Goal: Information Seeking & Learning: Check status

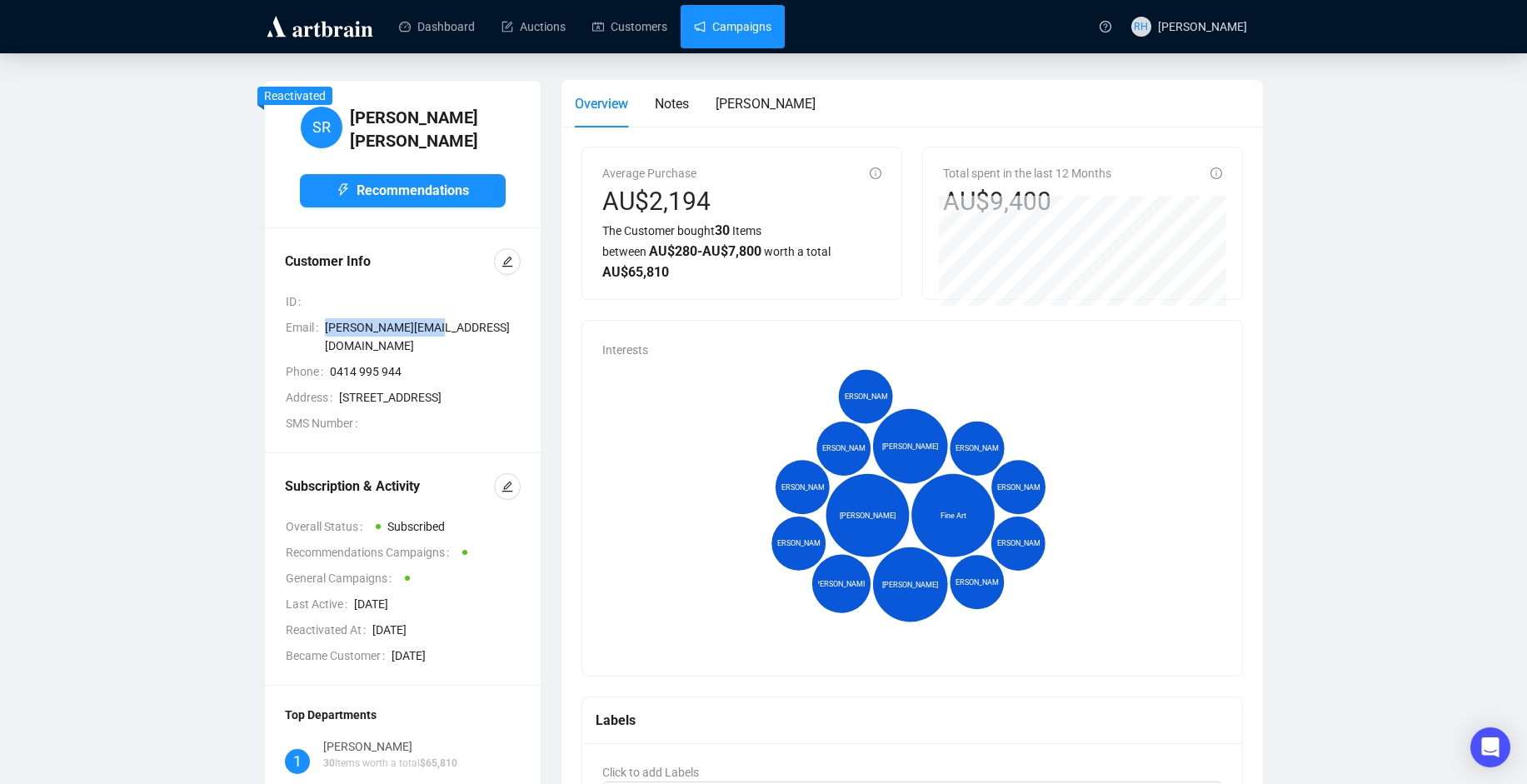
click at [694, 32] on link "Campaigns" at bounding box center [732, 26] width 77 height 43
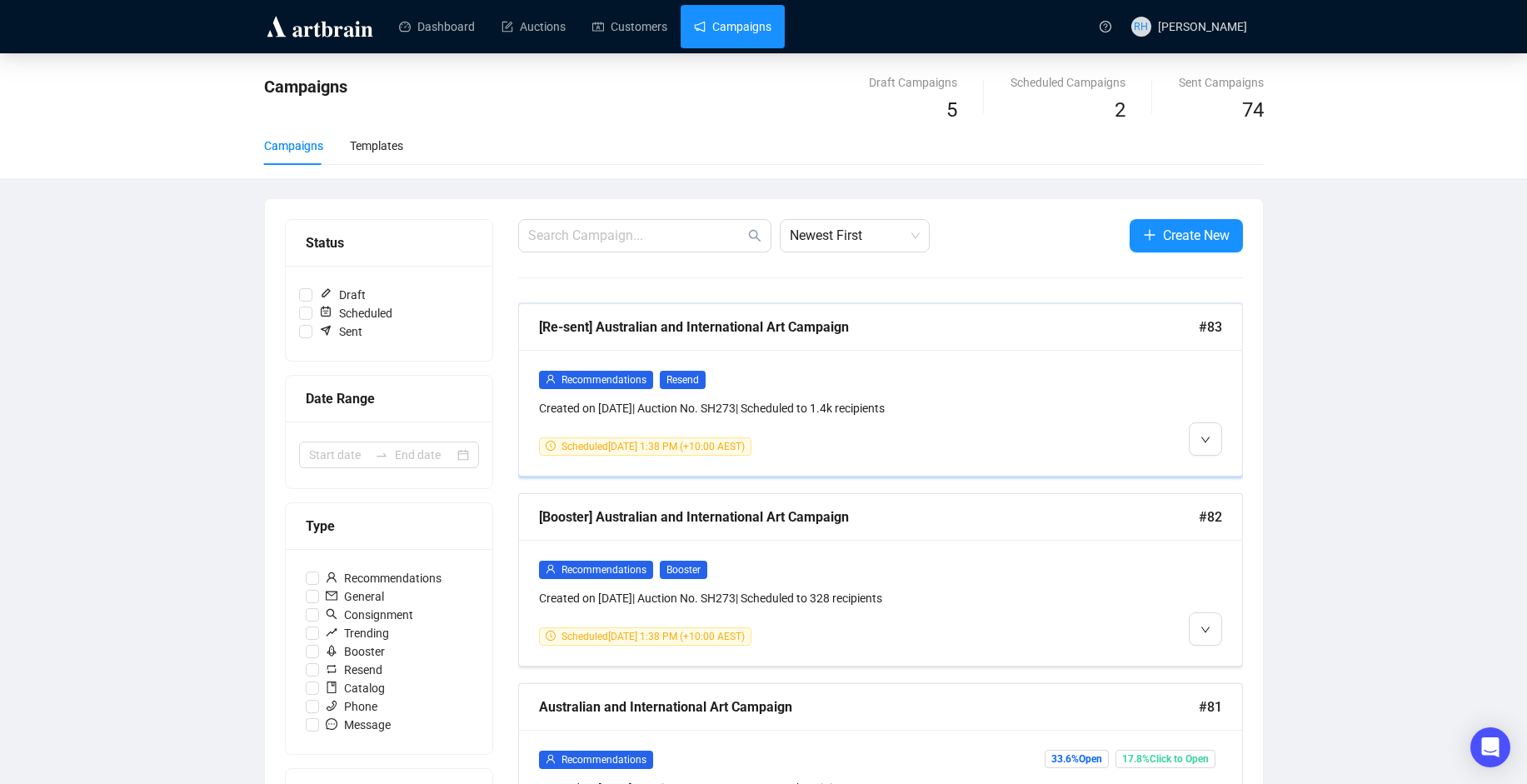
click at [990, 390] on div "Recommendations Resend Created on [DATE] | Auction No. SH273 | Scheduled to 1.4…" at bounding box center [794, 394] width 510 height 48
click at [1215, 436] on button "button" at bounding box center [1205, 439] width 33 height 33
click at [1229, 378] on div "Recommendations Resend Created on [DATE] | Auction No. SH273 | Scheduled to 1.4…" at bounding box center [880, 412] width 723 height 126
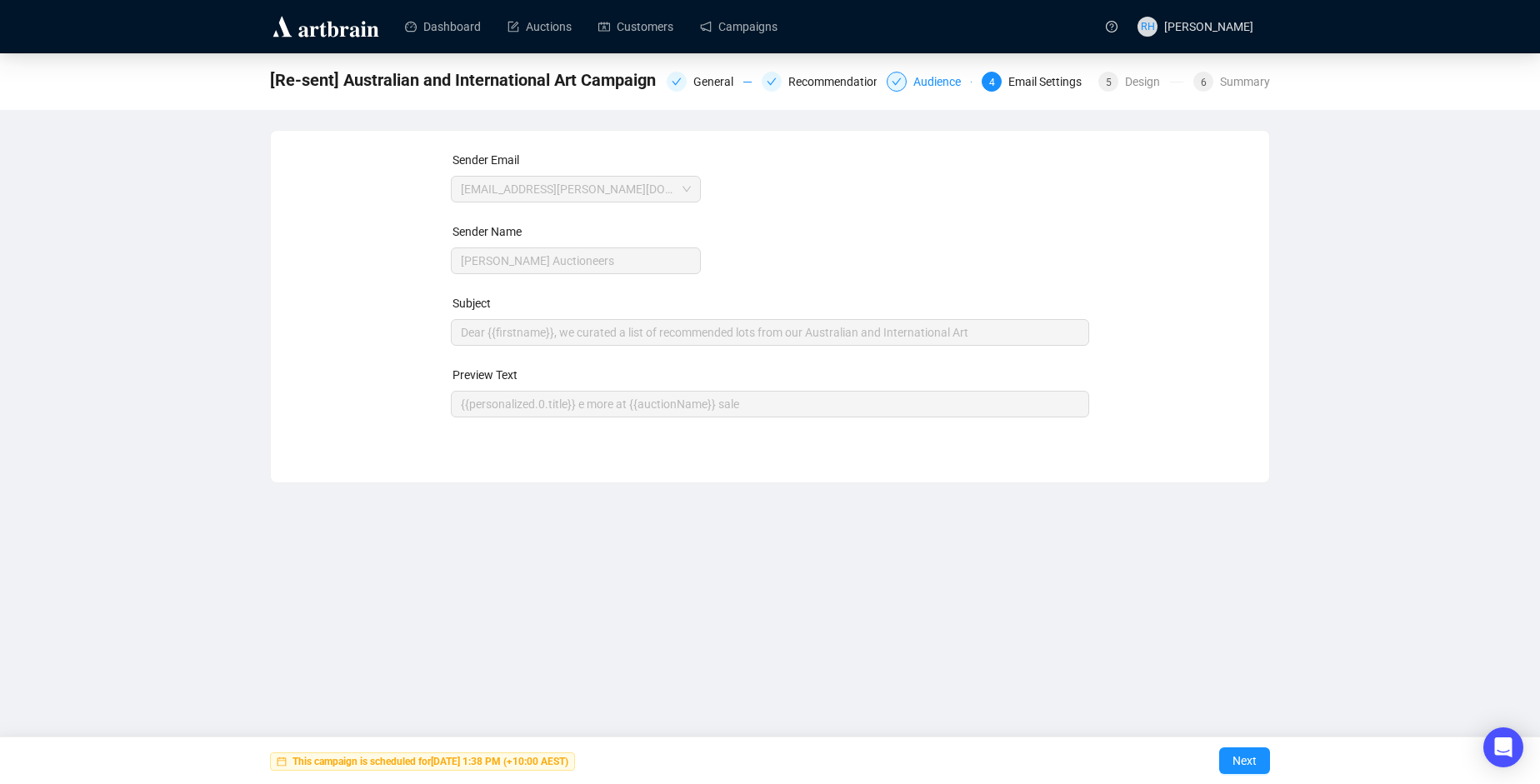
click at [907, 76] on div at bounding box center [897, 82] width 20 height 20
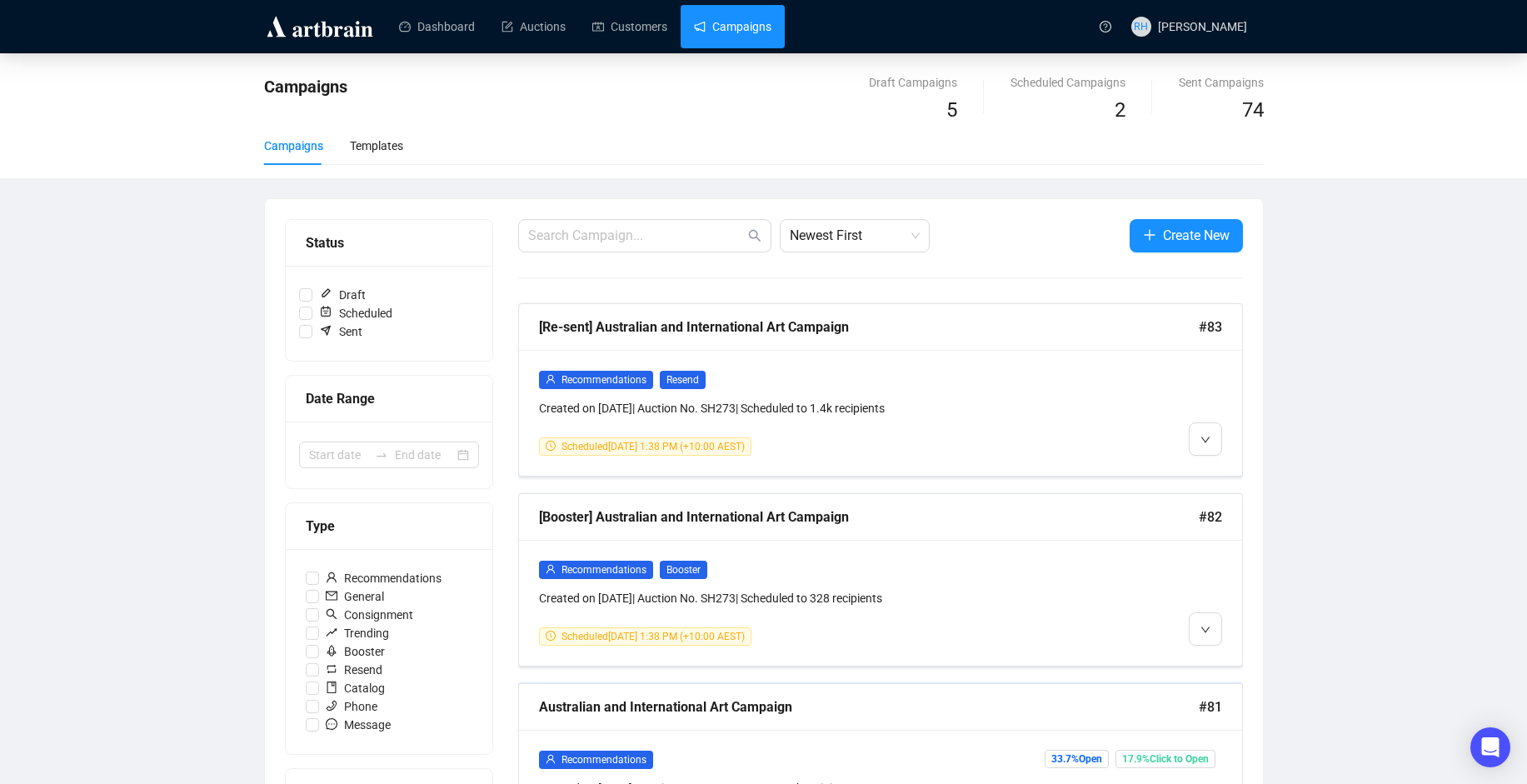
scroll to position [167, 0]
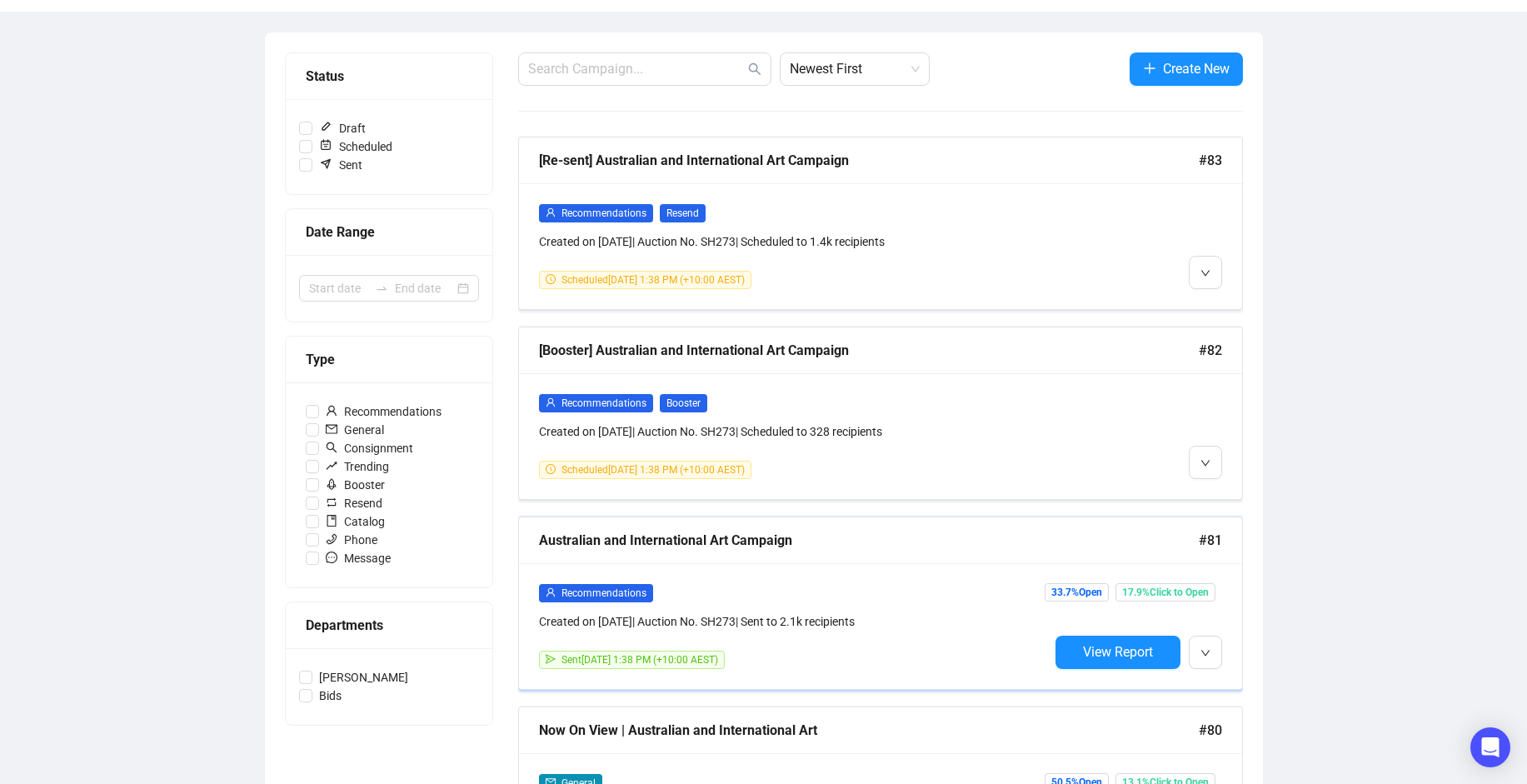
click at [868, 565] on div "Recommendations Created on [DATE] | Auction No. SH273 | Sent to 2.1k recipients…" at bounding box center [880, 626] width 723 height 126
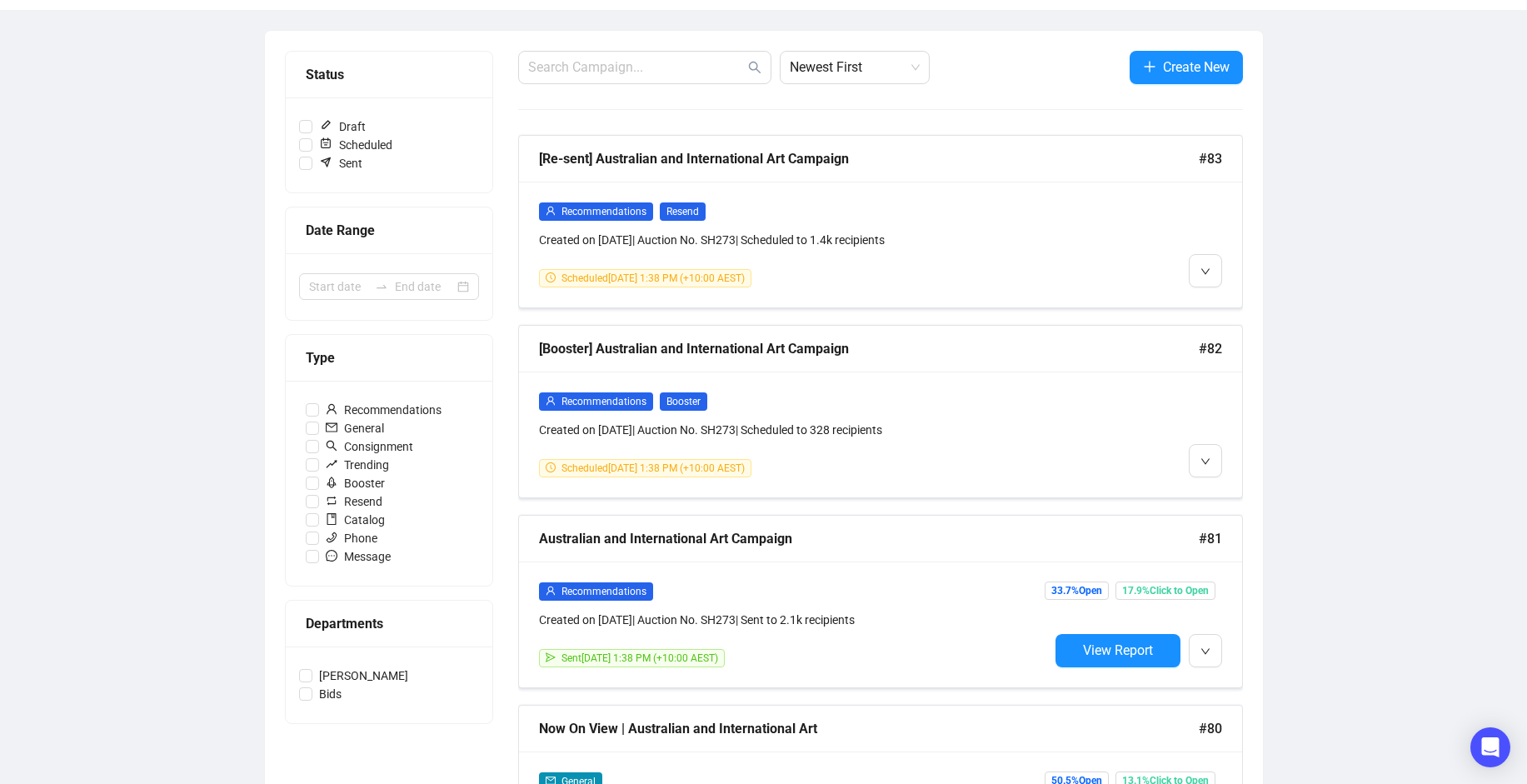
scroll to position [335, 0]
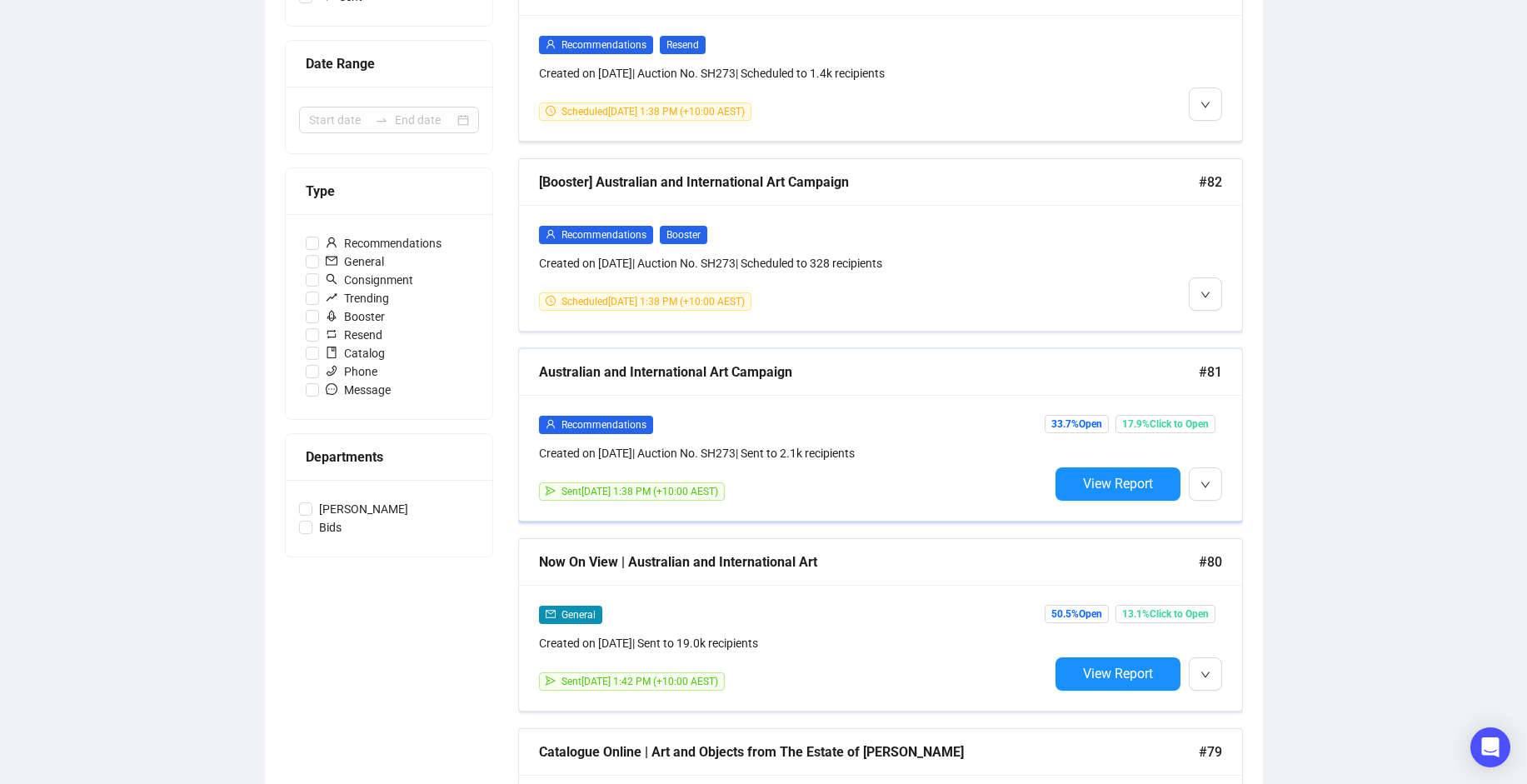
click at [752, 422] on div "Recommendations" at bounding box center [794, 424] width 510 height 20
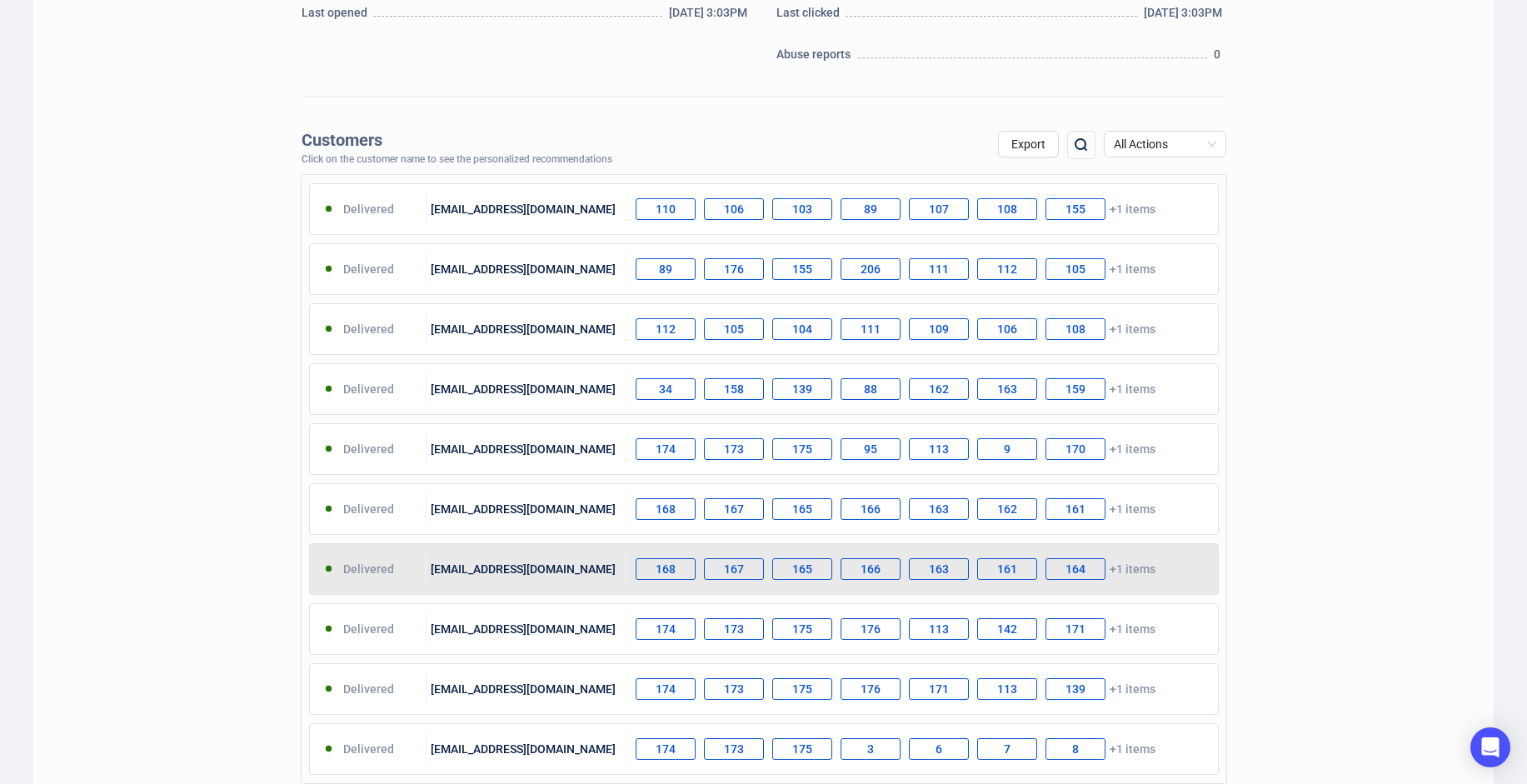
scroll to position [583, 0]
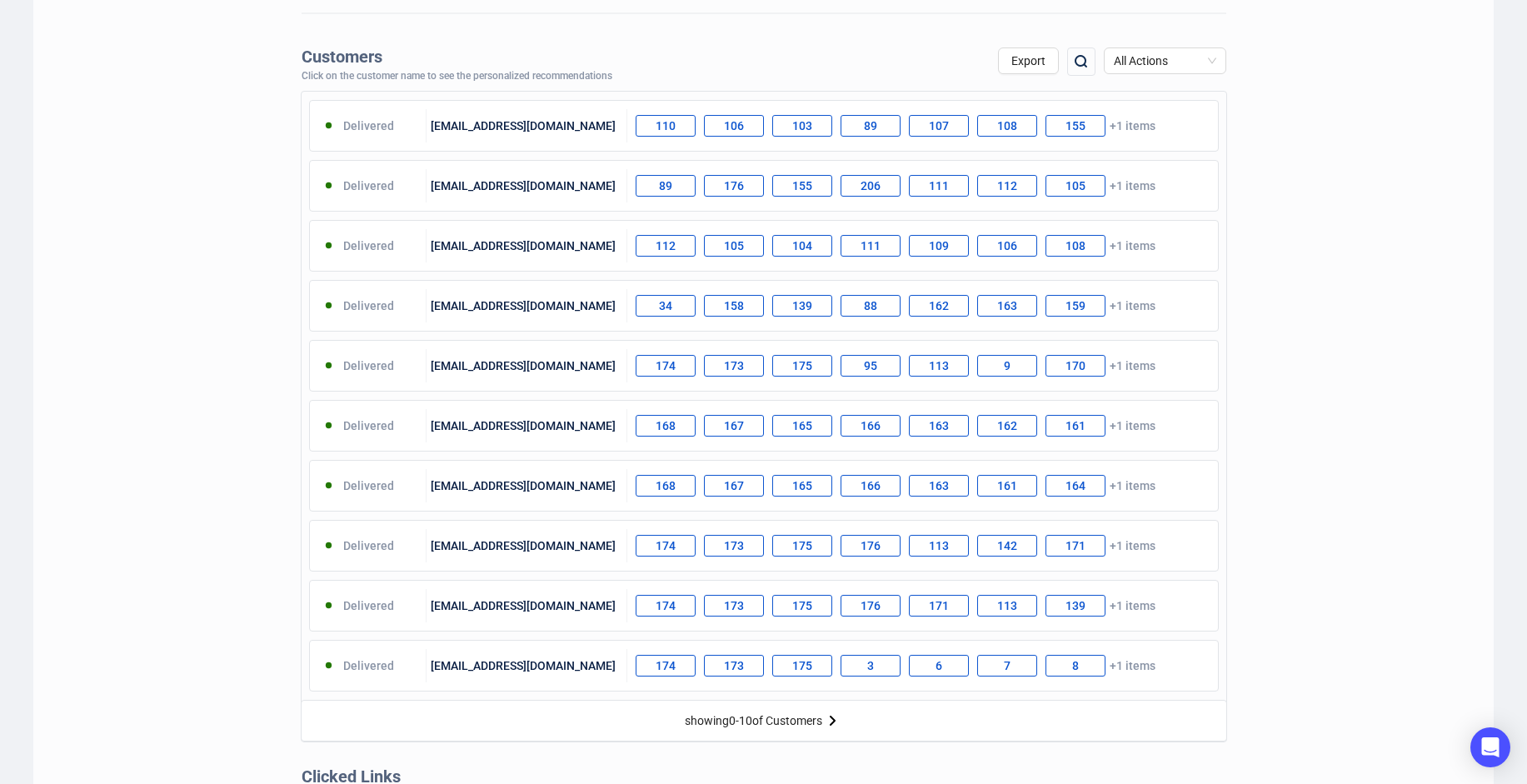
click at [735, 713] on div "showing 0 - 10 of Customers" at bounding box center [754, 720] width 138 height 14
click at [829, 718] on img at bounding box center [833, 720] width 20 height 20
click at [847, 722] on img at bounding box center [846, 720] width 20 height 20
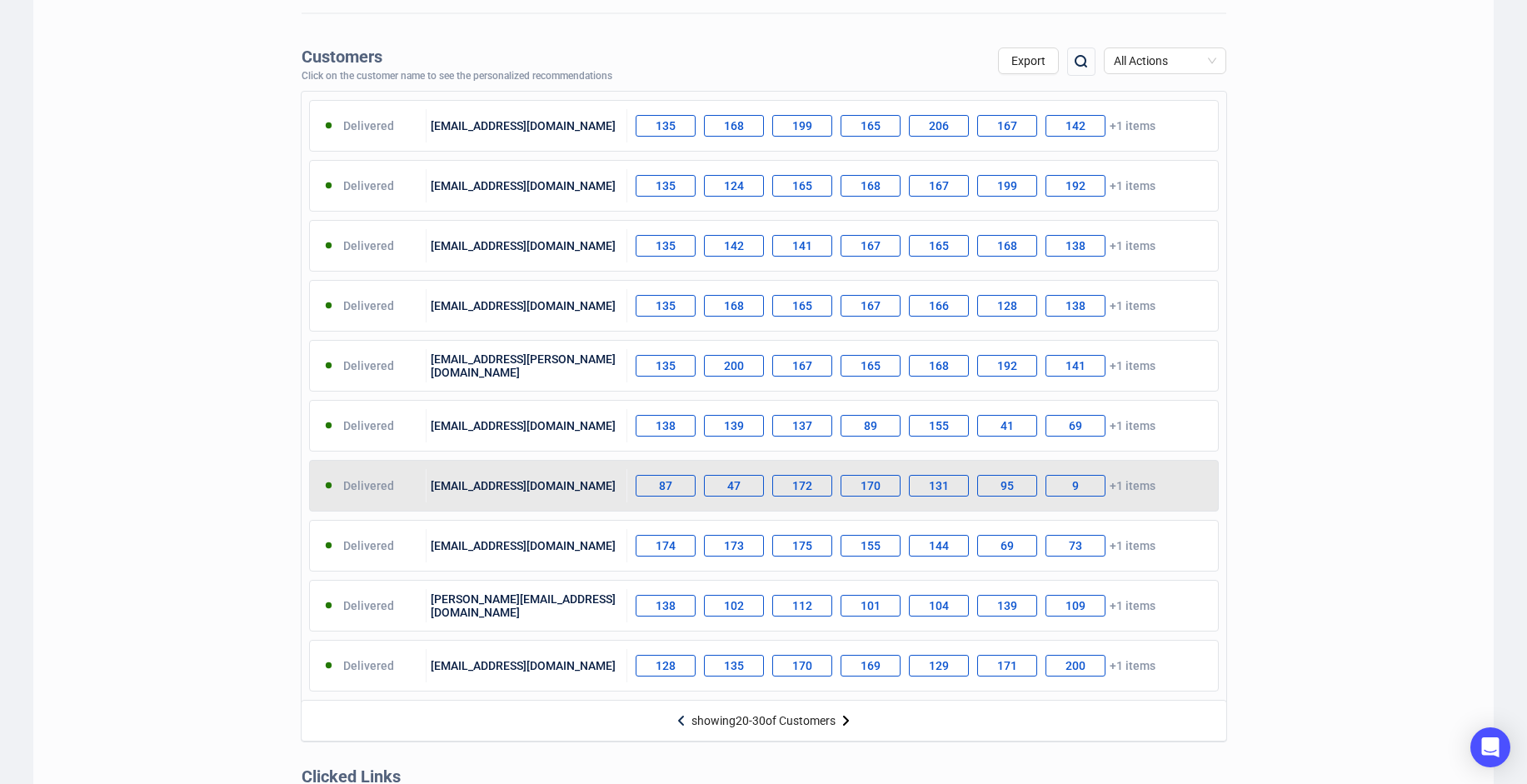
click at [486, 489] on div "[EMAIL_ADDRESS][DOMAIN_NAME]" at bounding box center [527, 485] width 201 height 33
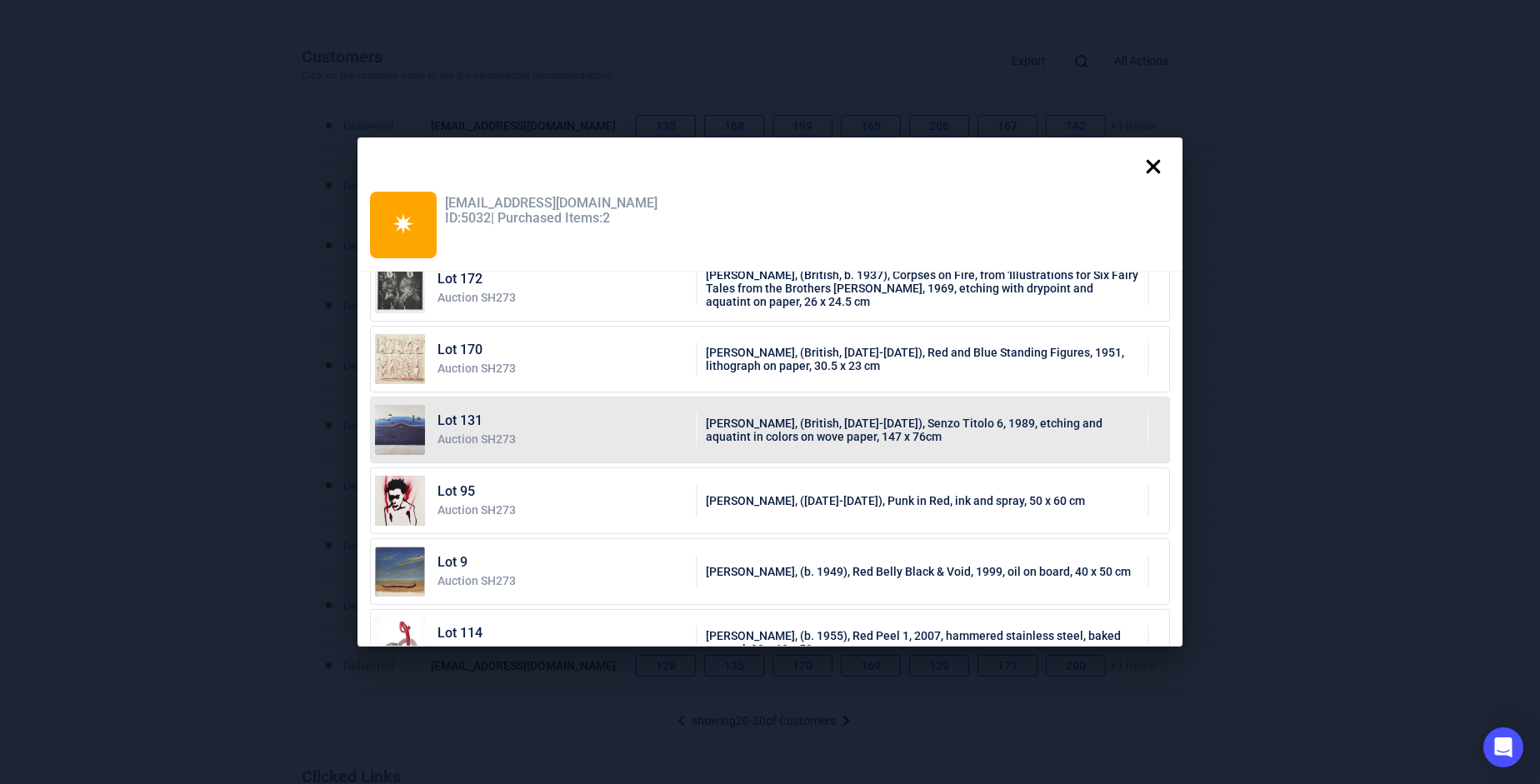
scroll to position [209, 0]
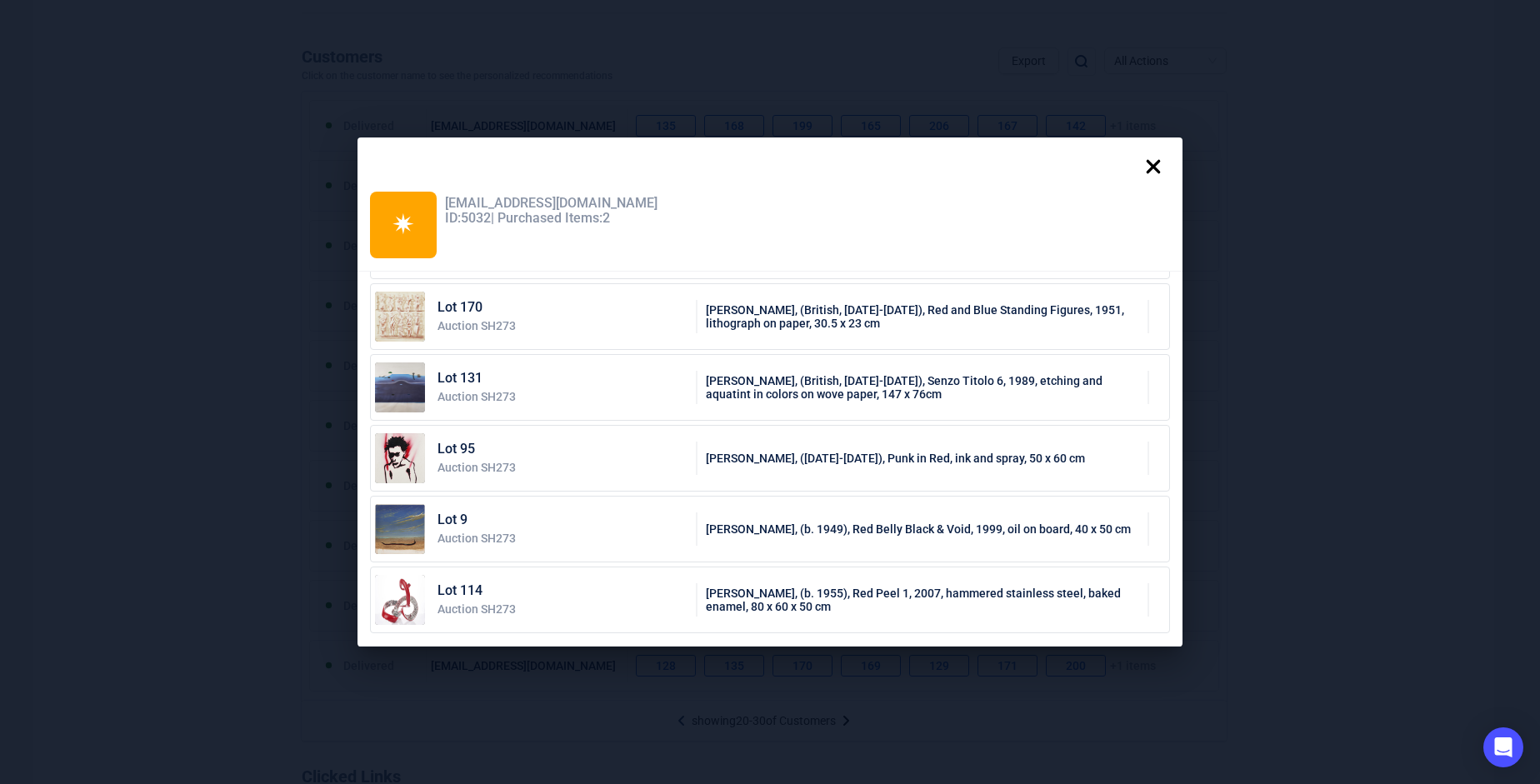
click at [1155, 170] on icon at bounding box center [1154, 167] width 14 height 14
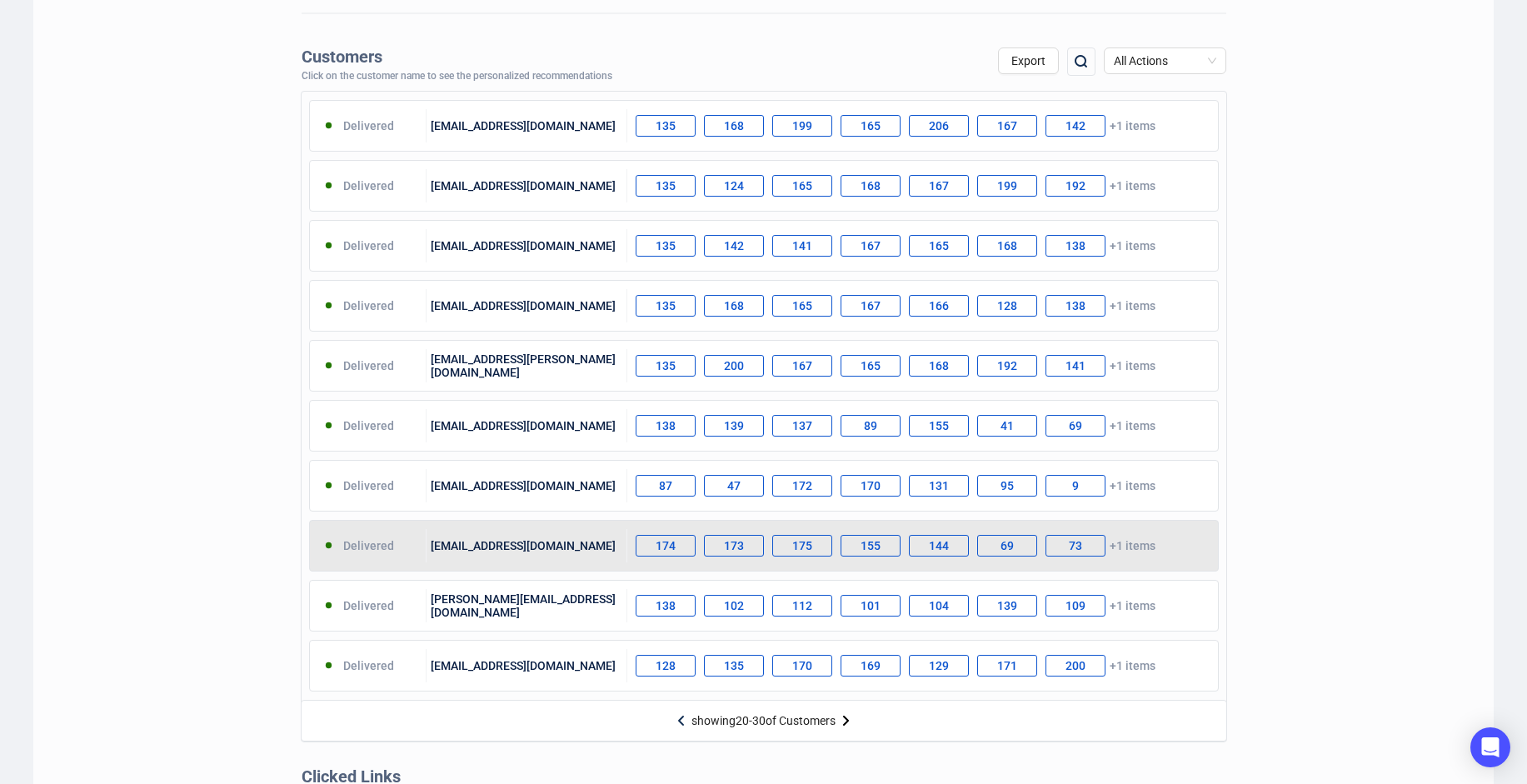
scroll to position [666, 0]
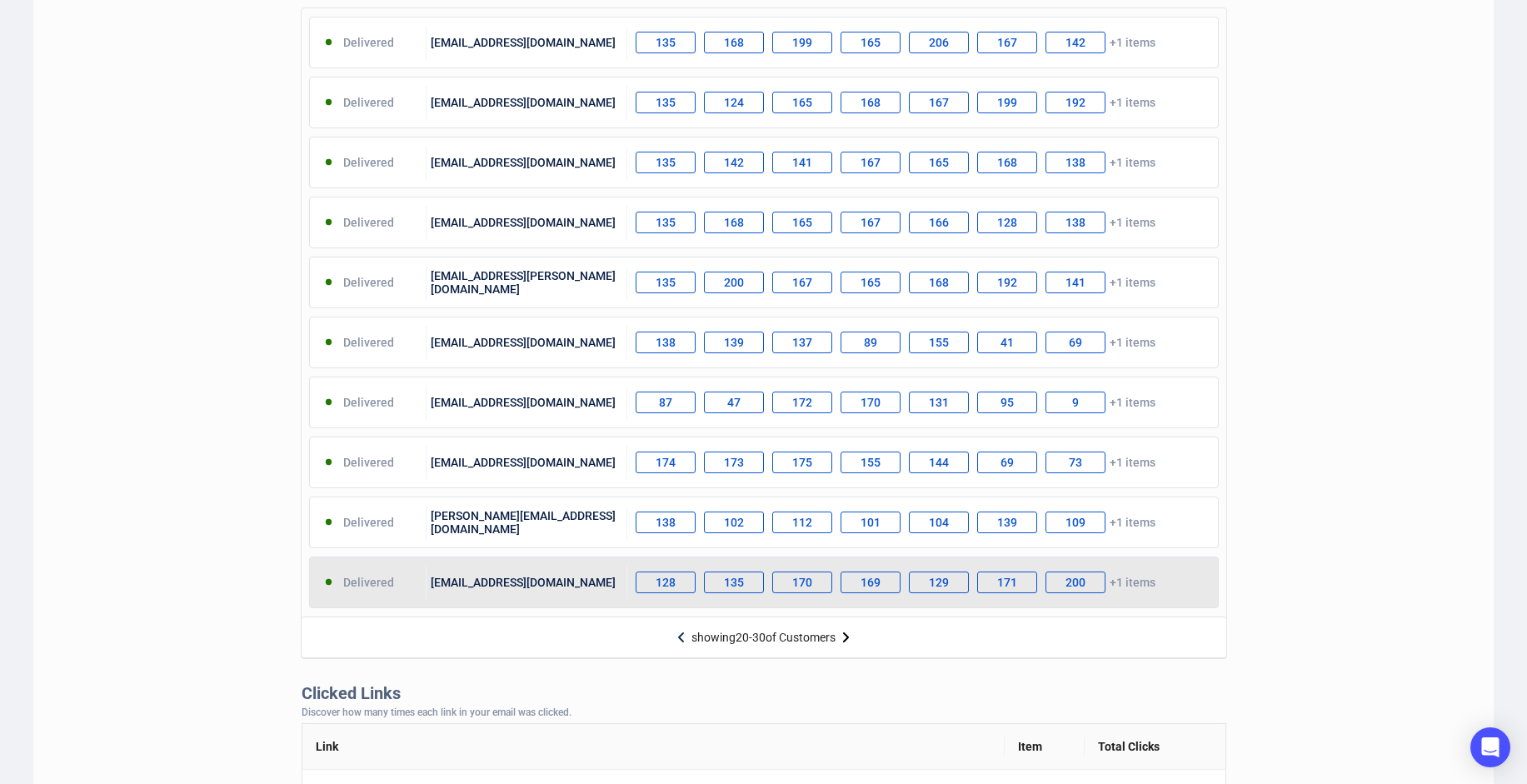
click at [466, 577] on div "[EMAIL_ADDRESS][DOMAIN_NAME]" at bounding box center [527, 582] width 201 height 33
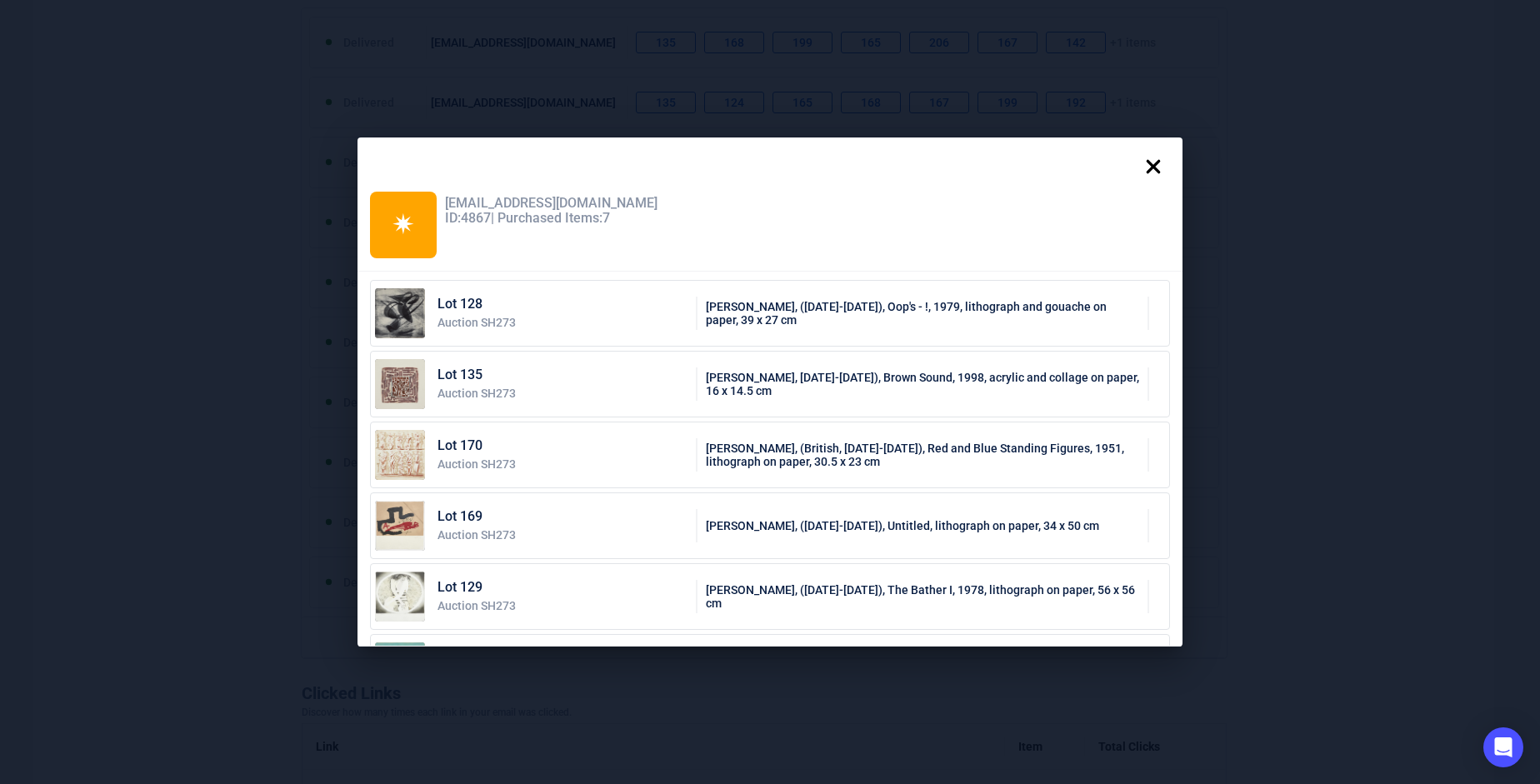
click at [1156, 174] on icon at bounding box center [1153, 166] width 33 height 33
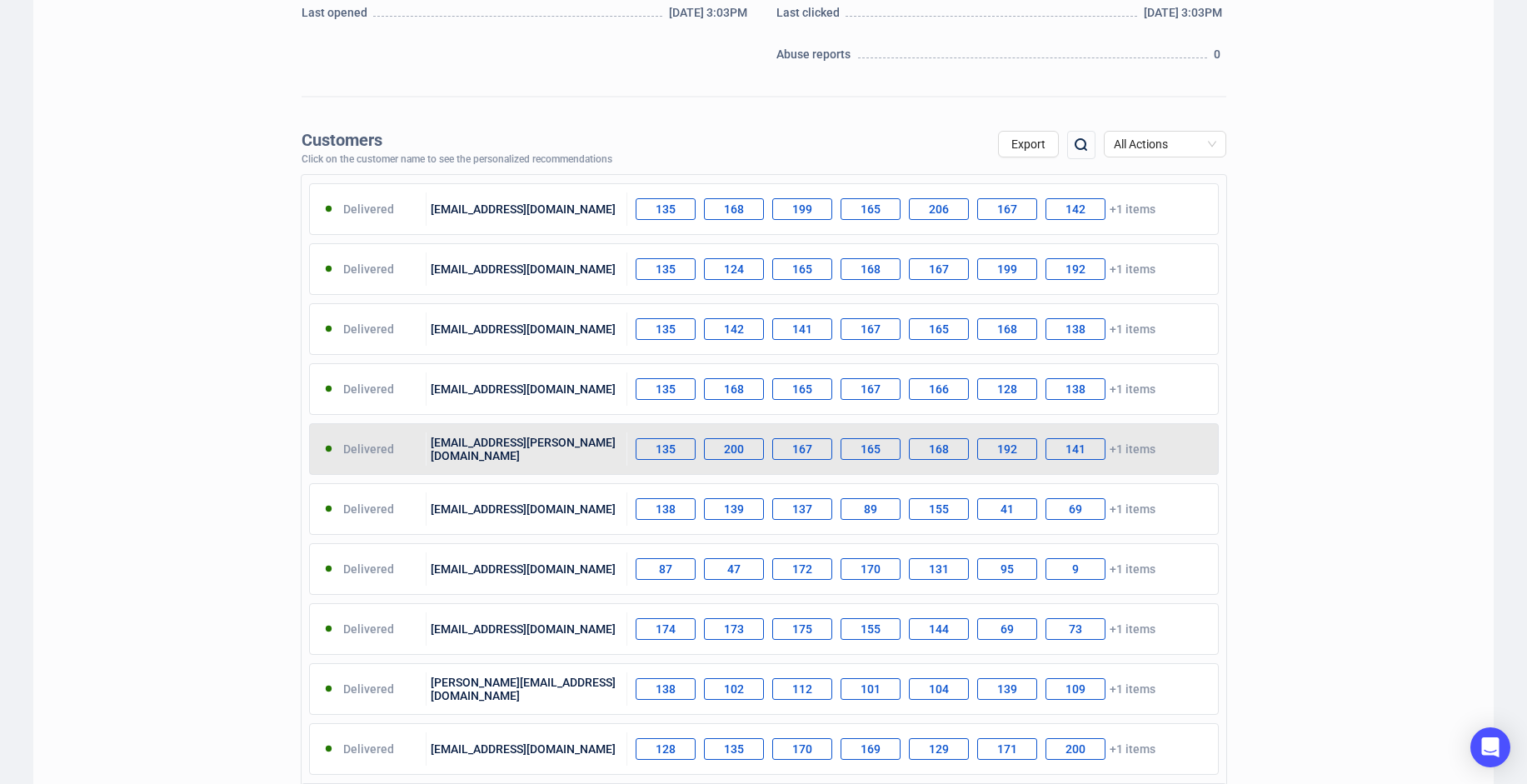
scroll to position [749, 0]
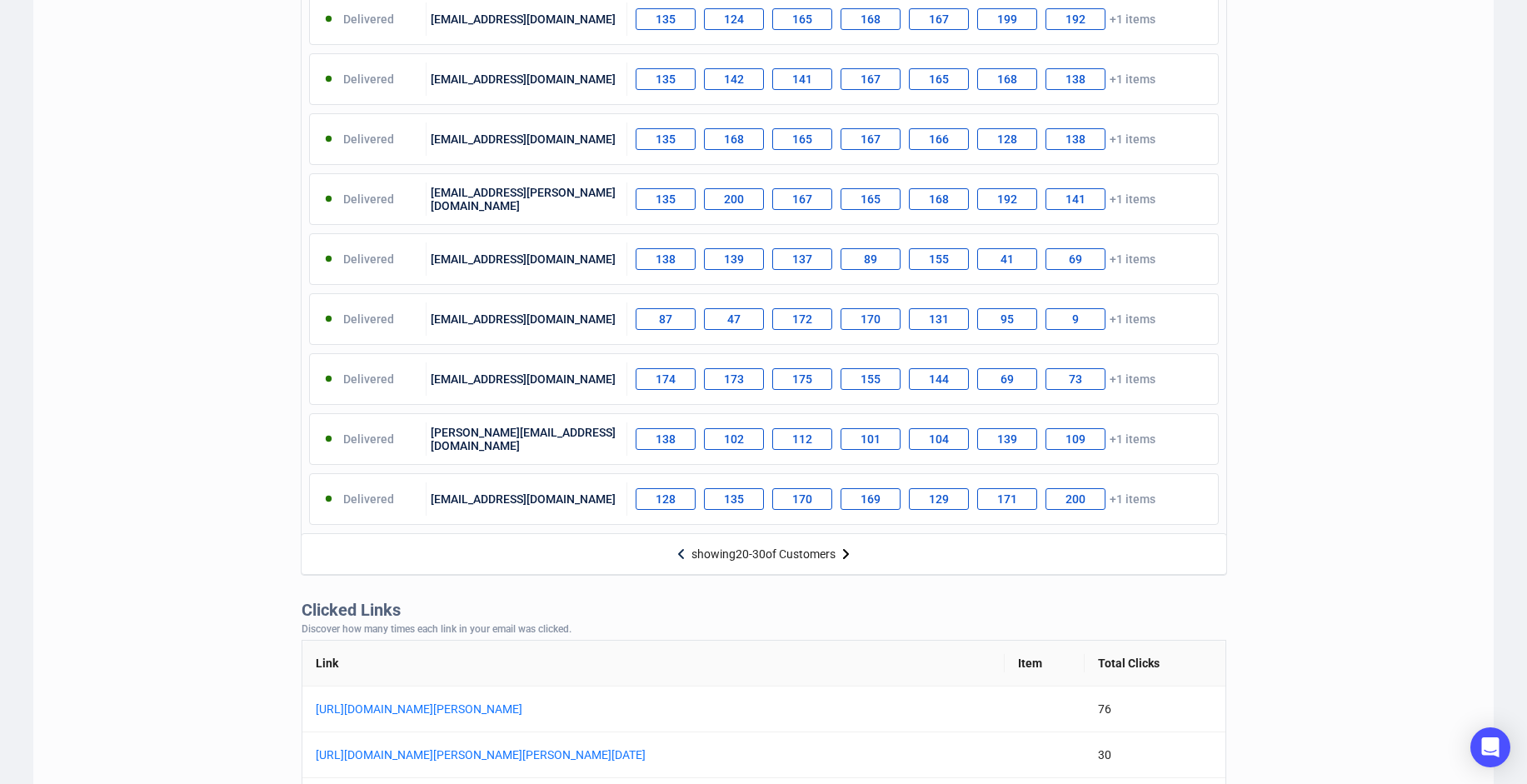
click at [810, 551] on div "showing 20 - 30 of Customers" at bounding box center [763, 554] width 144 height 14
click at [846, 554] on img at bounding box center [846, 554] width 20 height 20
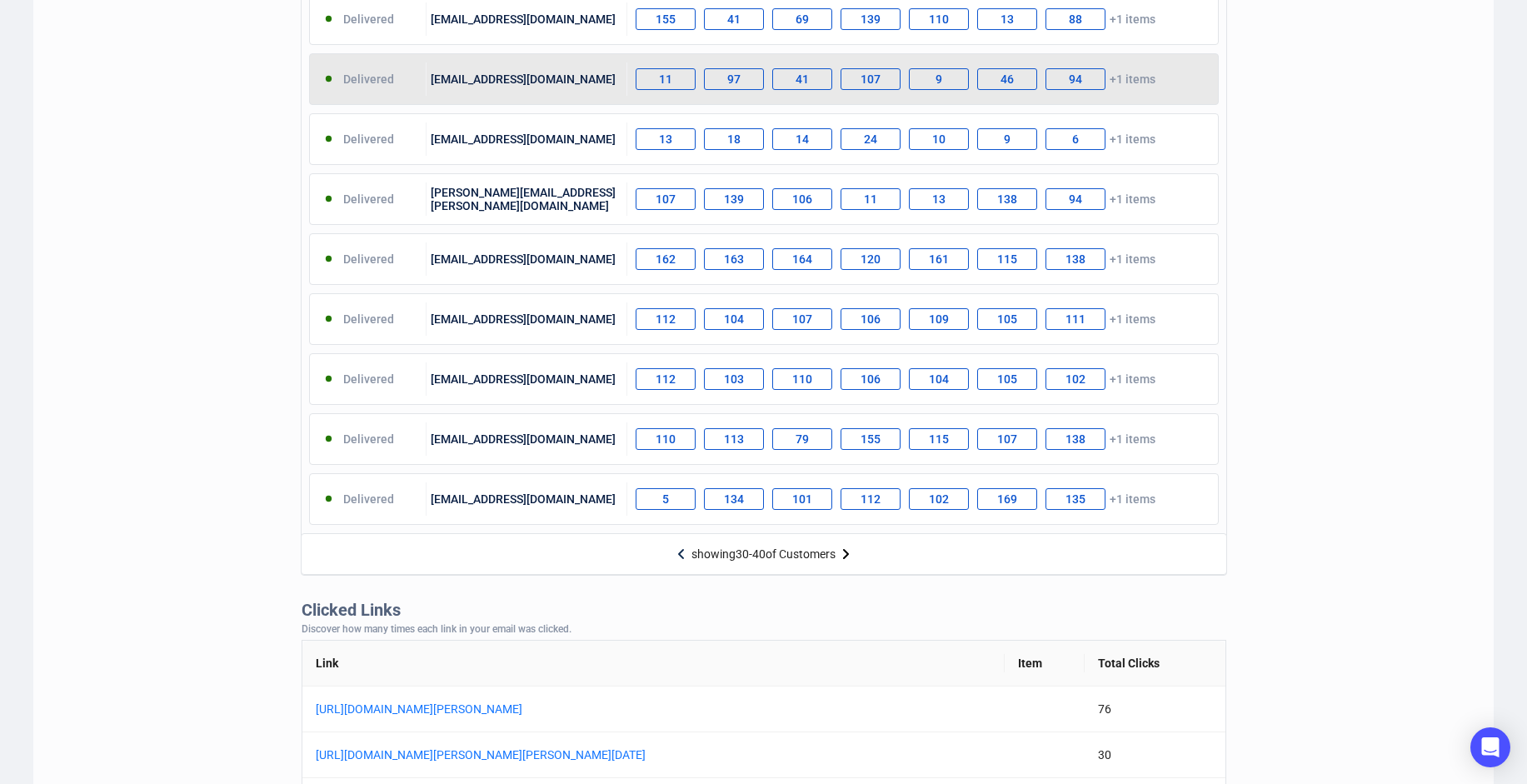
click at [475, 82] on div "[EMAIL_ADDRESS][DOMAIN_NAME]" at bounding box center [527, 78] width 201 height 33
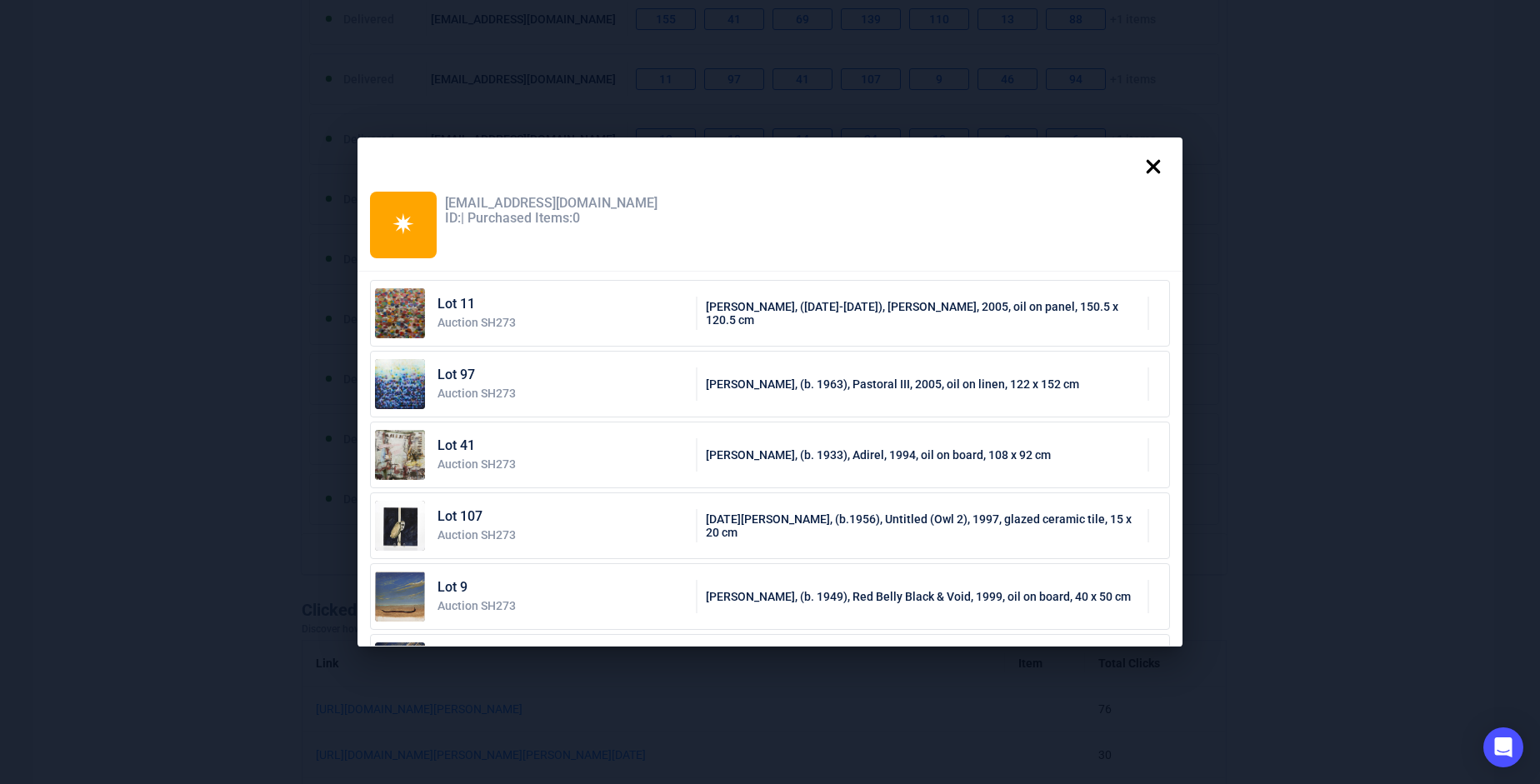
click at [1161, 162] on icon at bounding box center [1154, 167] width 14 height 14
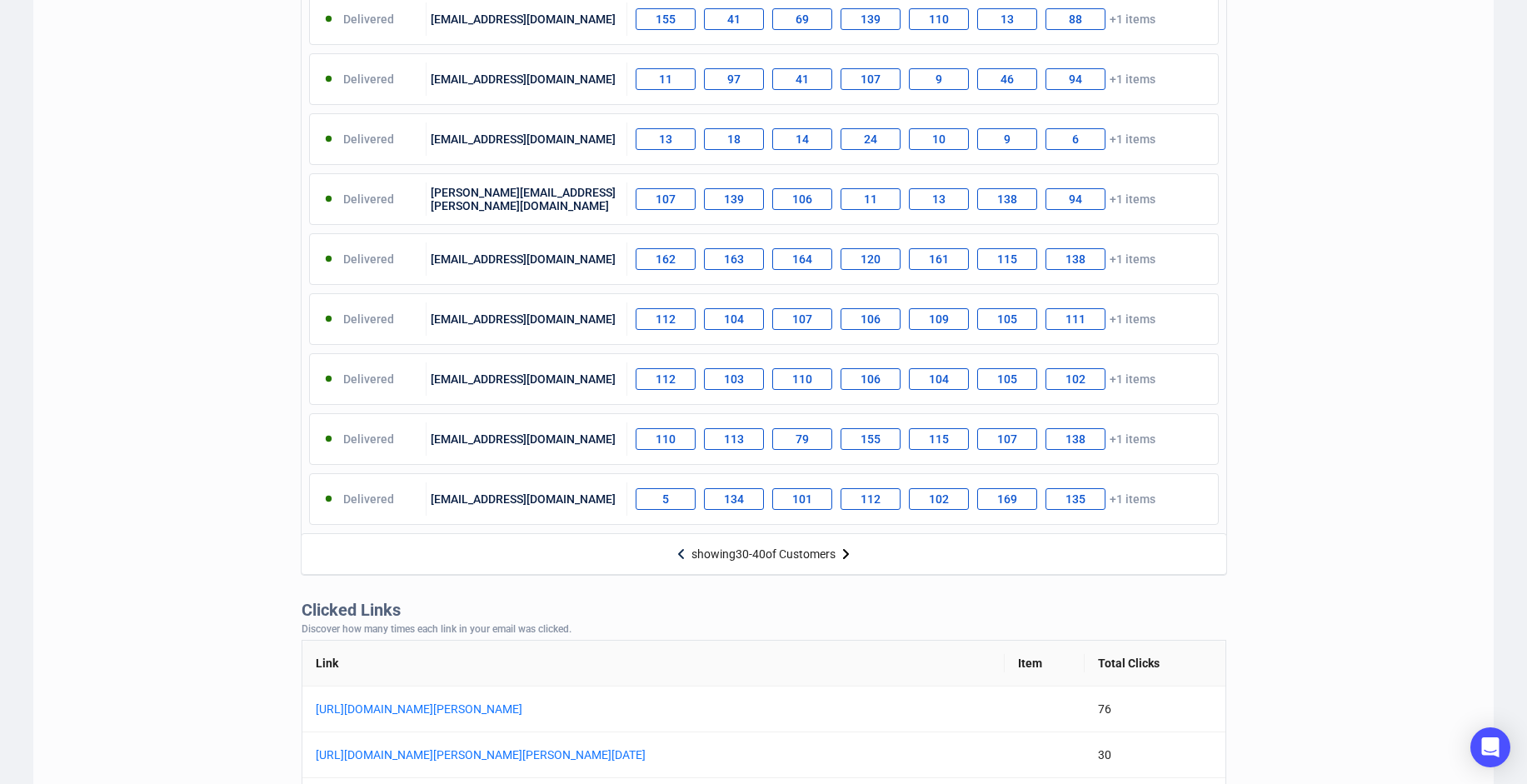
scroll to position [832, 0]
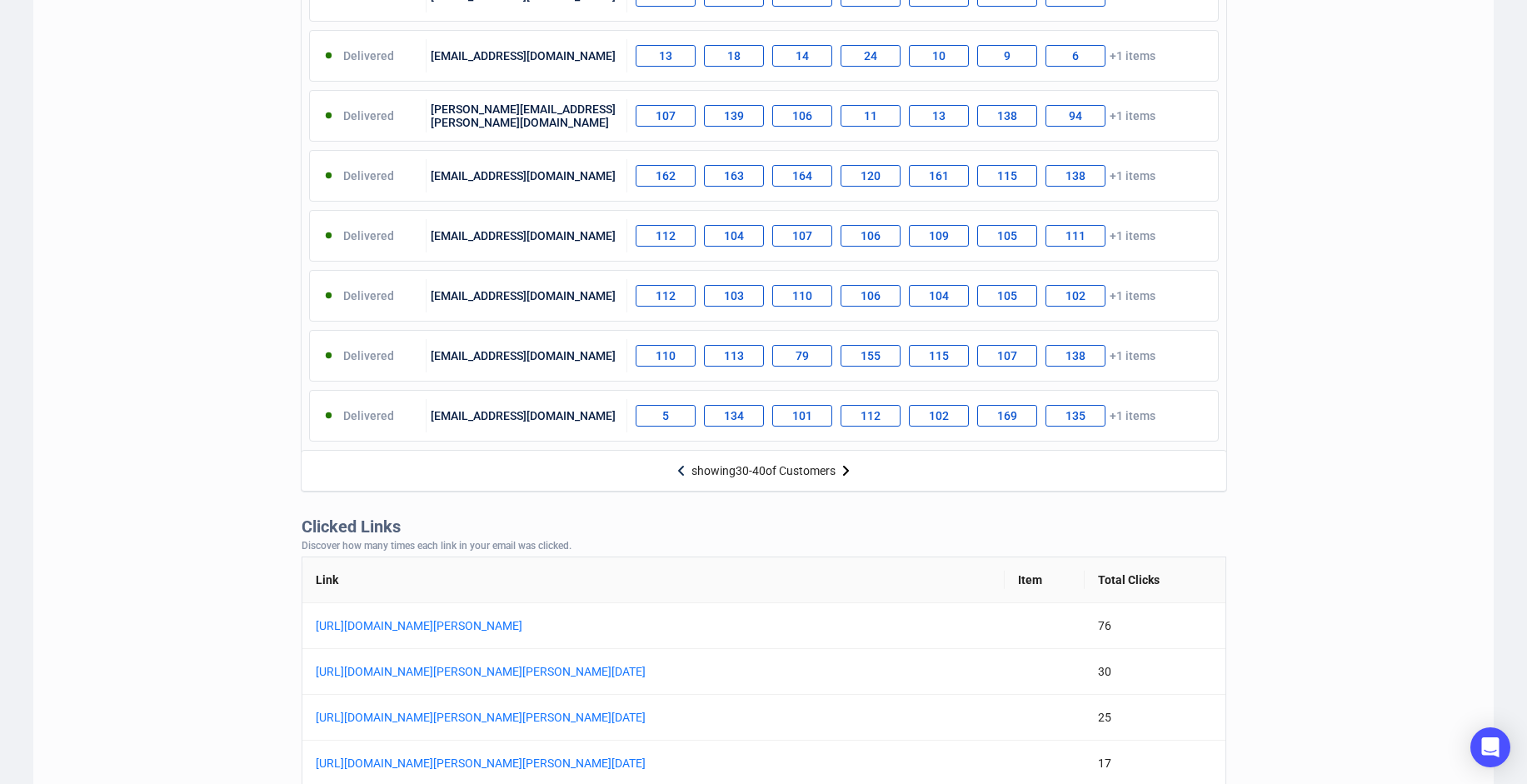
click at [821, 473] on div "showing 30 - 40 of Customers" at bounding box center [763, 471] width 144 height 14
click at [850, 469] on img at bounding box center [846, 471] width 20 height 20
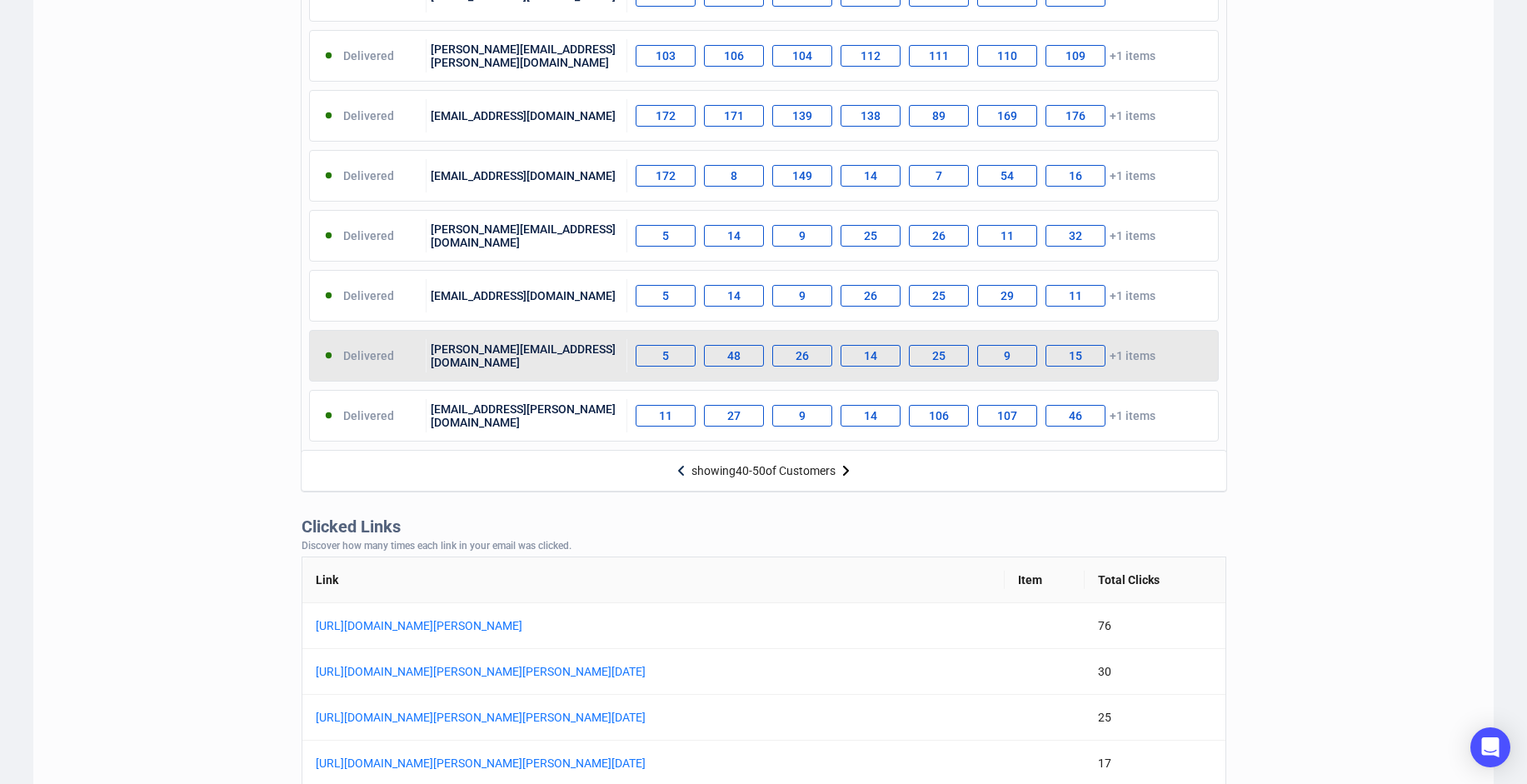
scroll to position [916, 0]
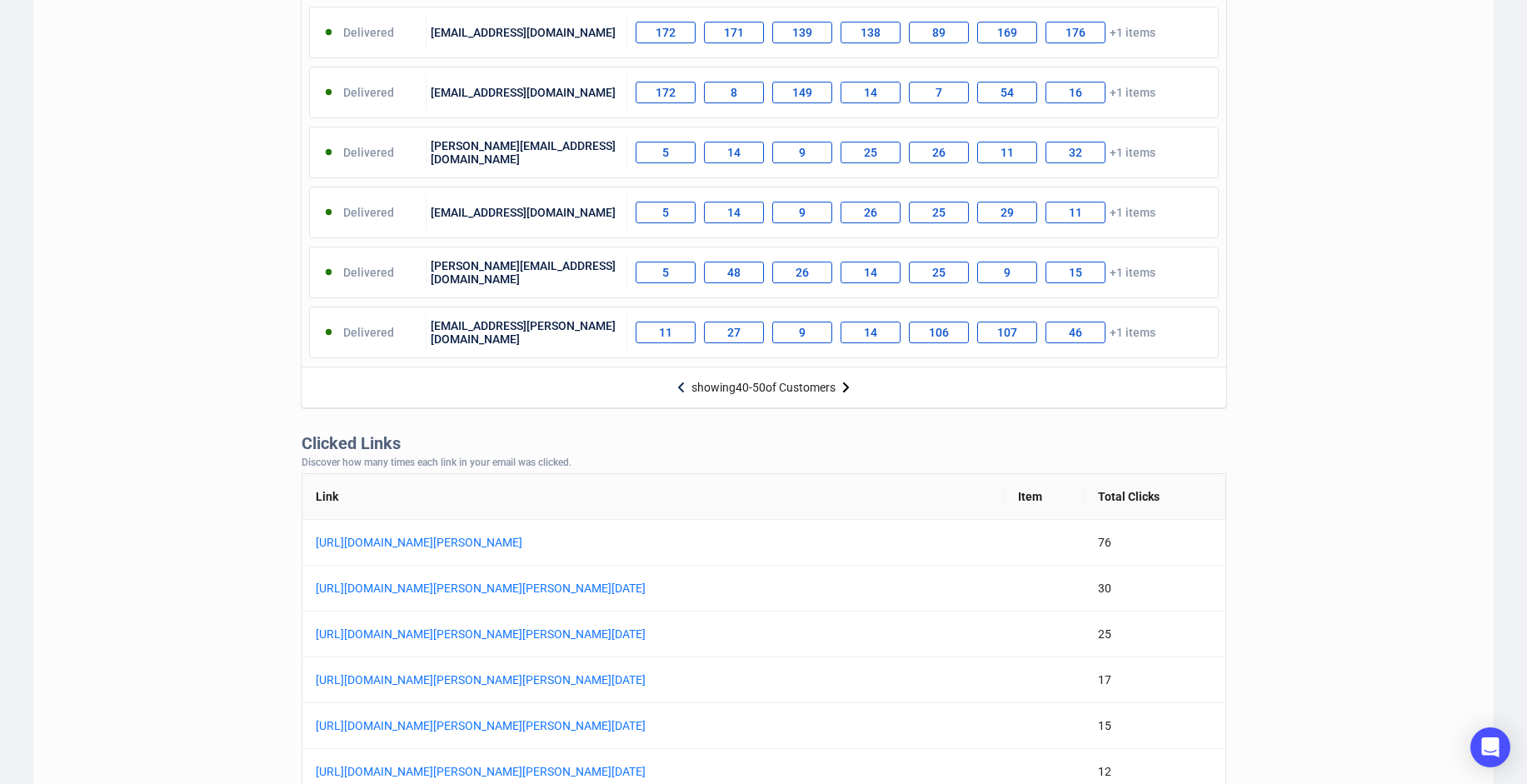
click at [853, 389] on img at bounding box center [846, 388] width 20 height 20
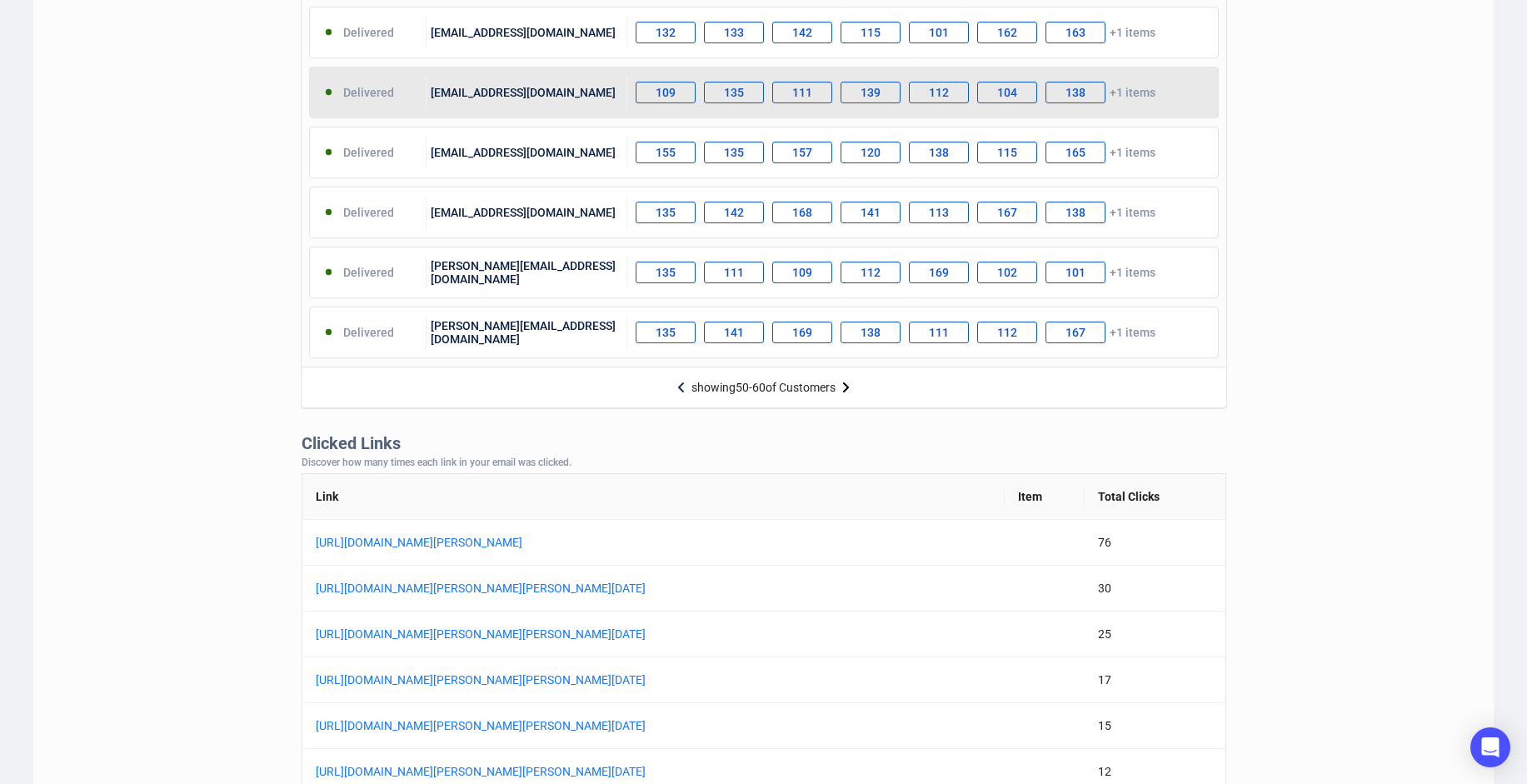
click at [470, 100] on div "[EMAIL_ADDRESS][DOMAIN_NAME]" at bounding box center [527, 92] width 201 height 33
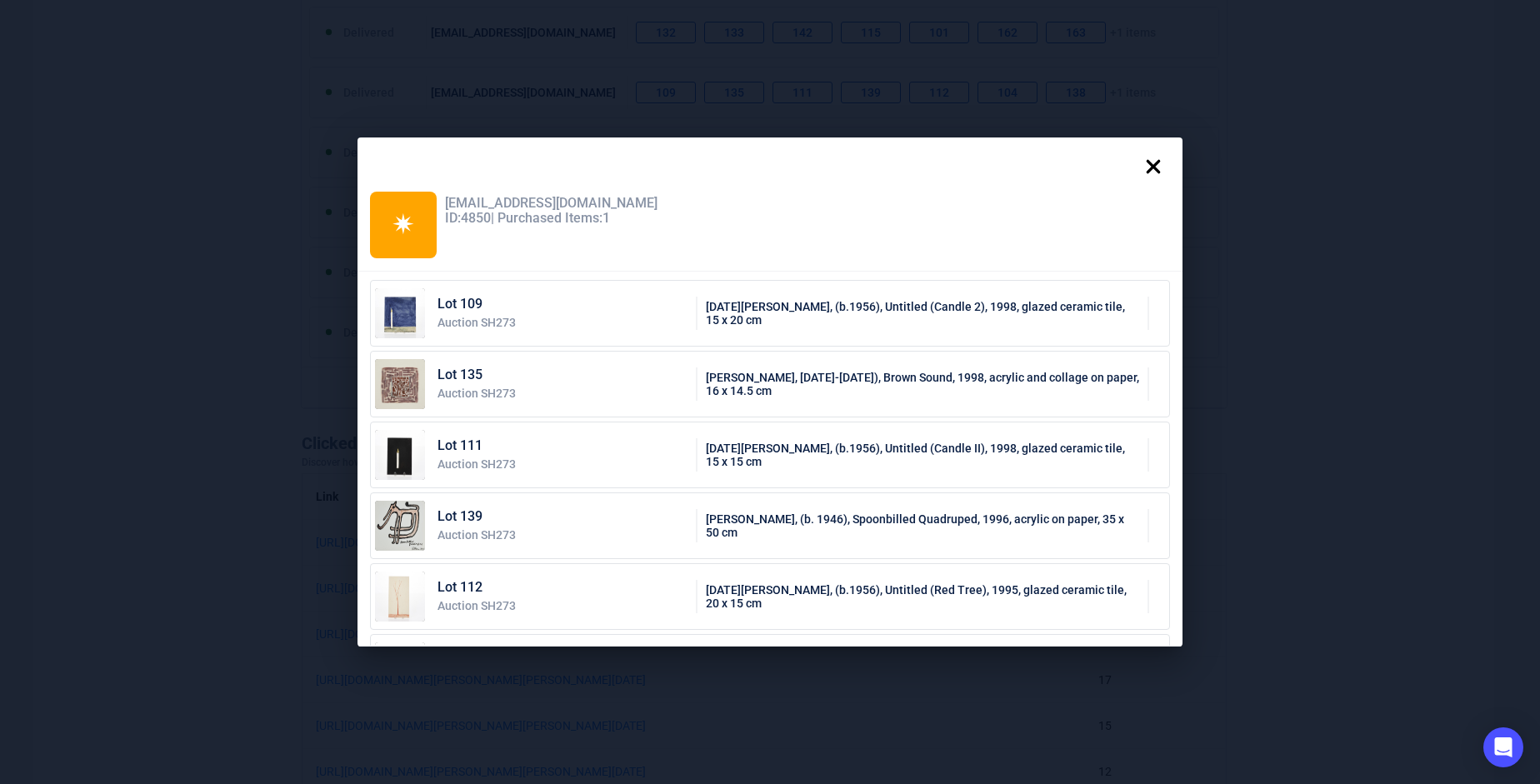
click at [1156, 185] on div at bounding box center [1153, 168] width 33 height 37
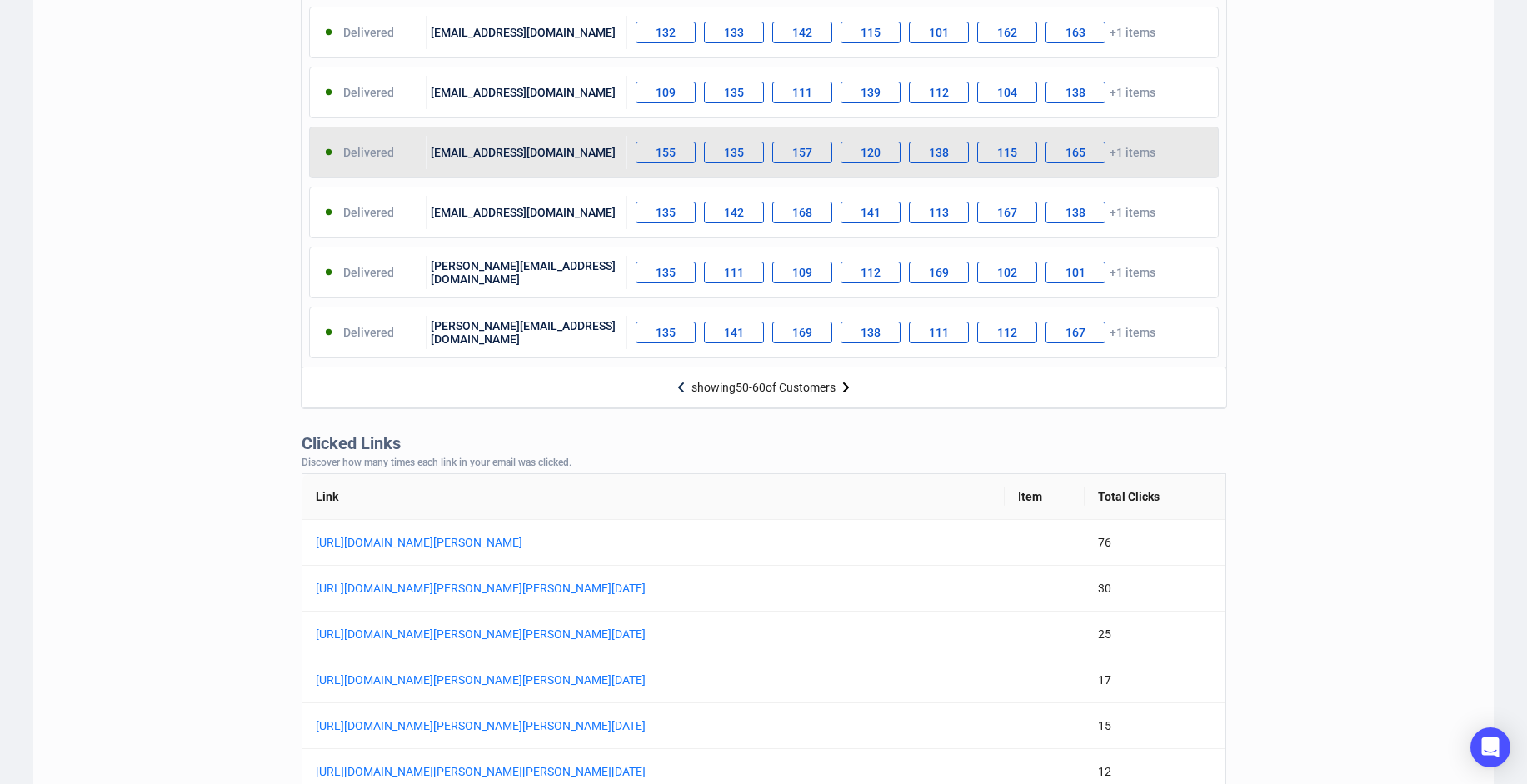
scroll to position [749, 0]
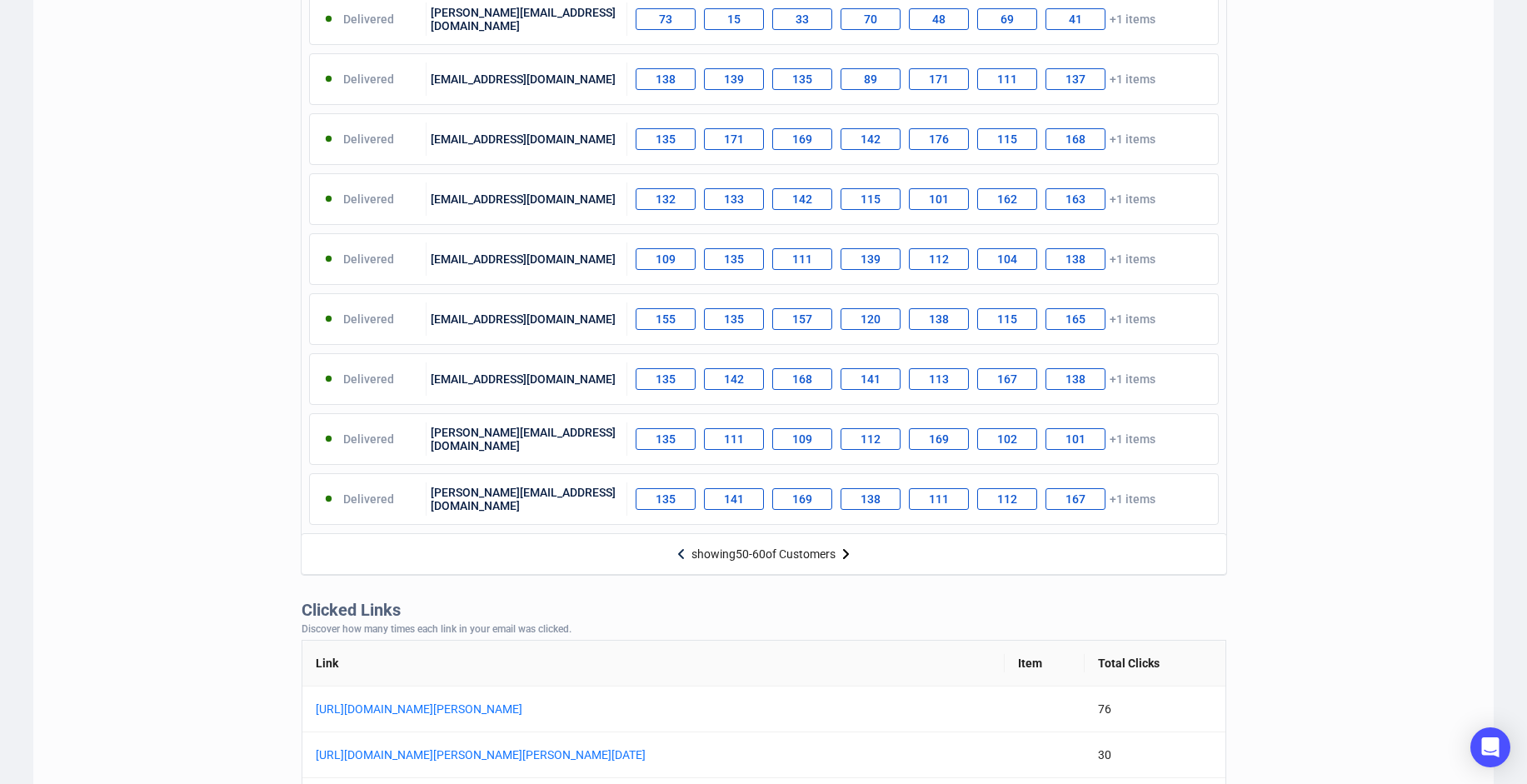
click at [800, 562] on div "showing 50 - 60 of Customers" at bounding box center [764, 554] width 926 height 41
click at [806, 554] on div "showing 50 - 60 of Customers" at bounding box center [763, 554] width 144 height 14
click at [840, 561] on img at bounding box center [846, 554] width 20 height 20
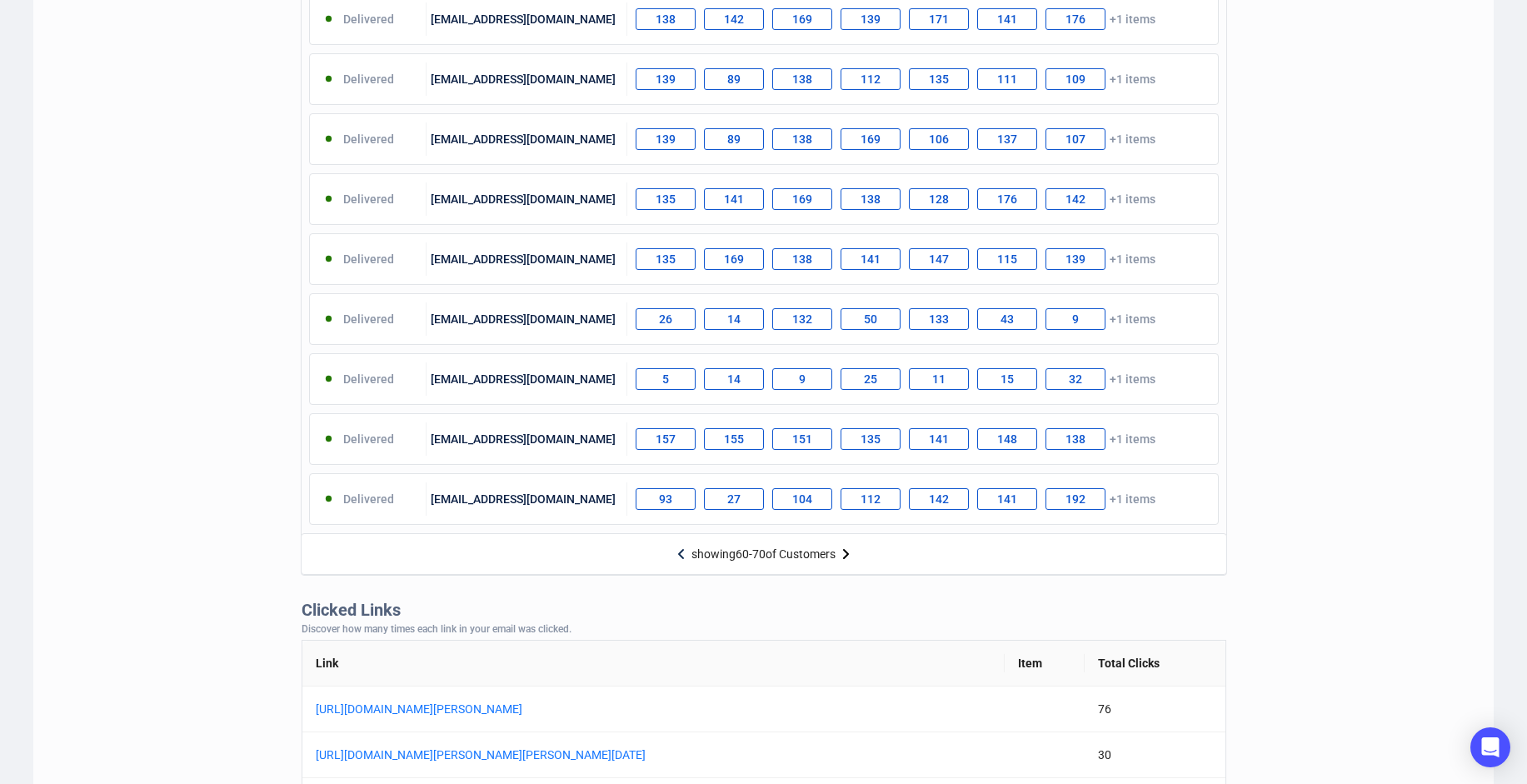
click at [840, 561] on img at bounding box center [846, 554] width 20 height 20
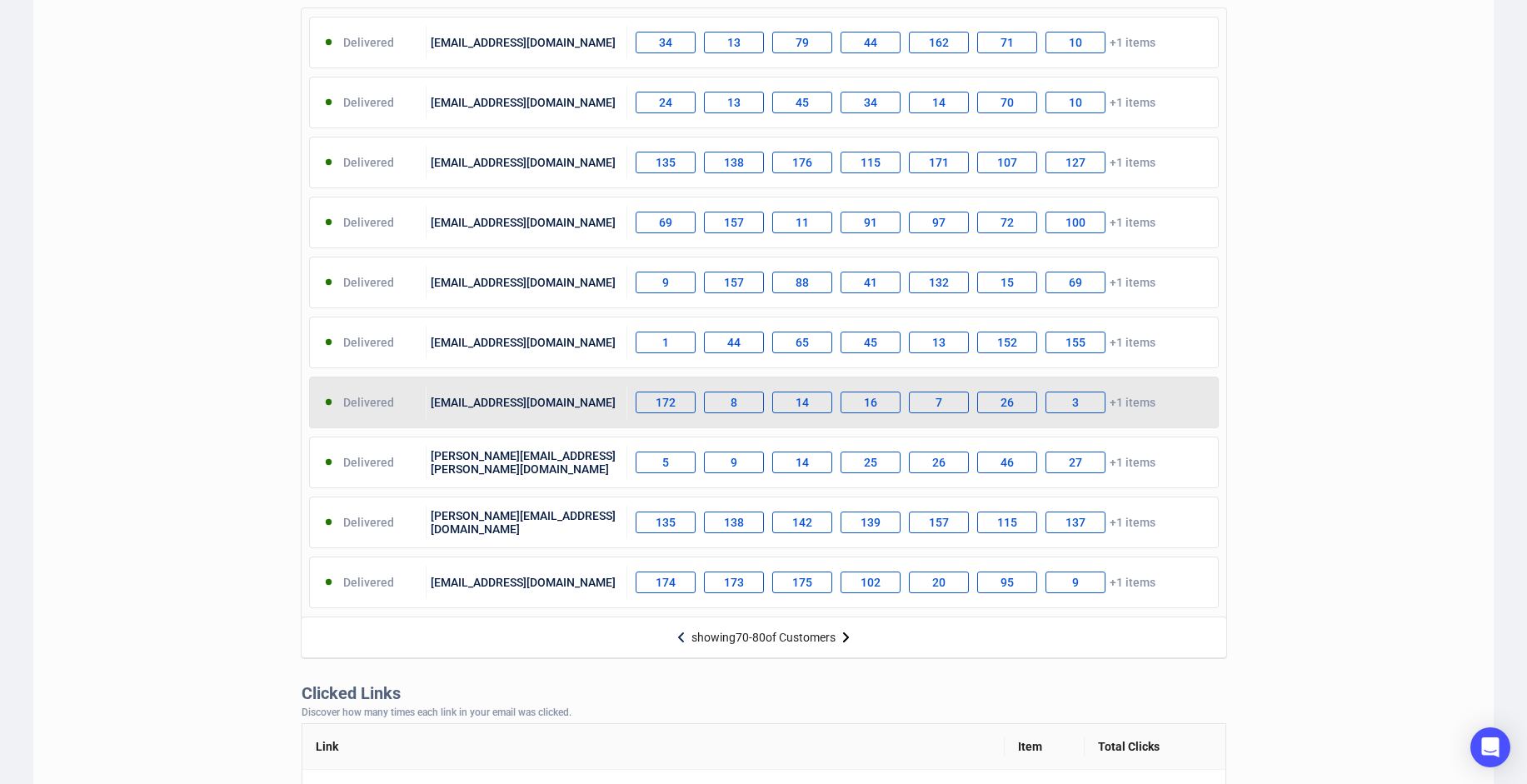
scroll to position [583, 0]
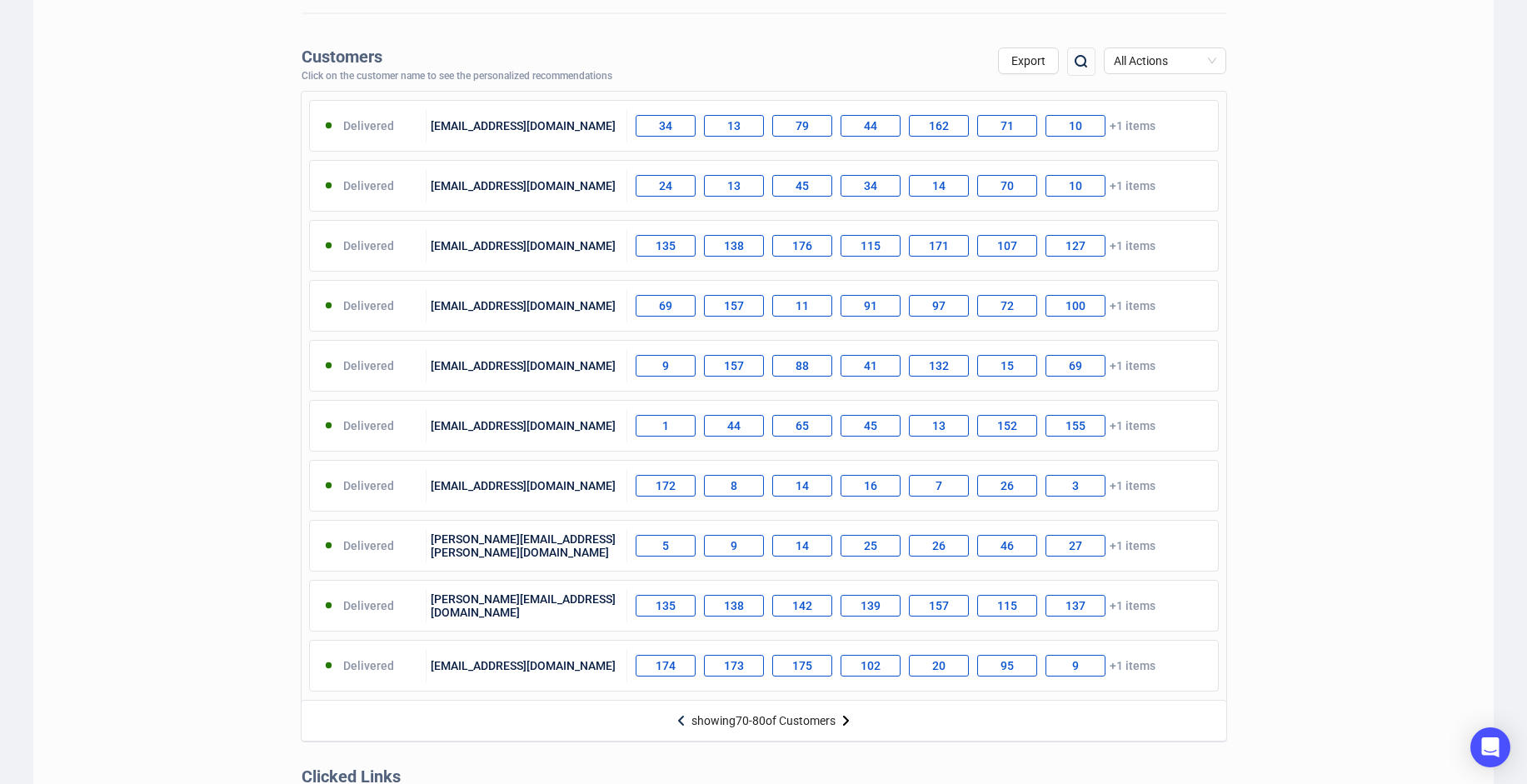
click at [852, 719] on img at bounding box center [846, 720] width 20 height 20
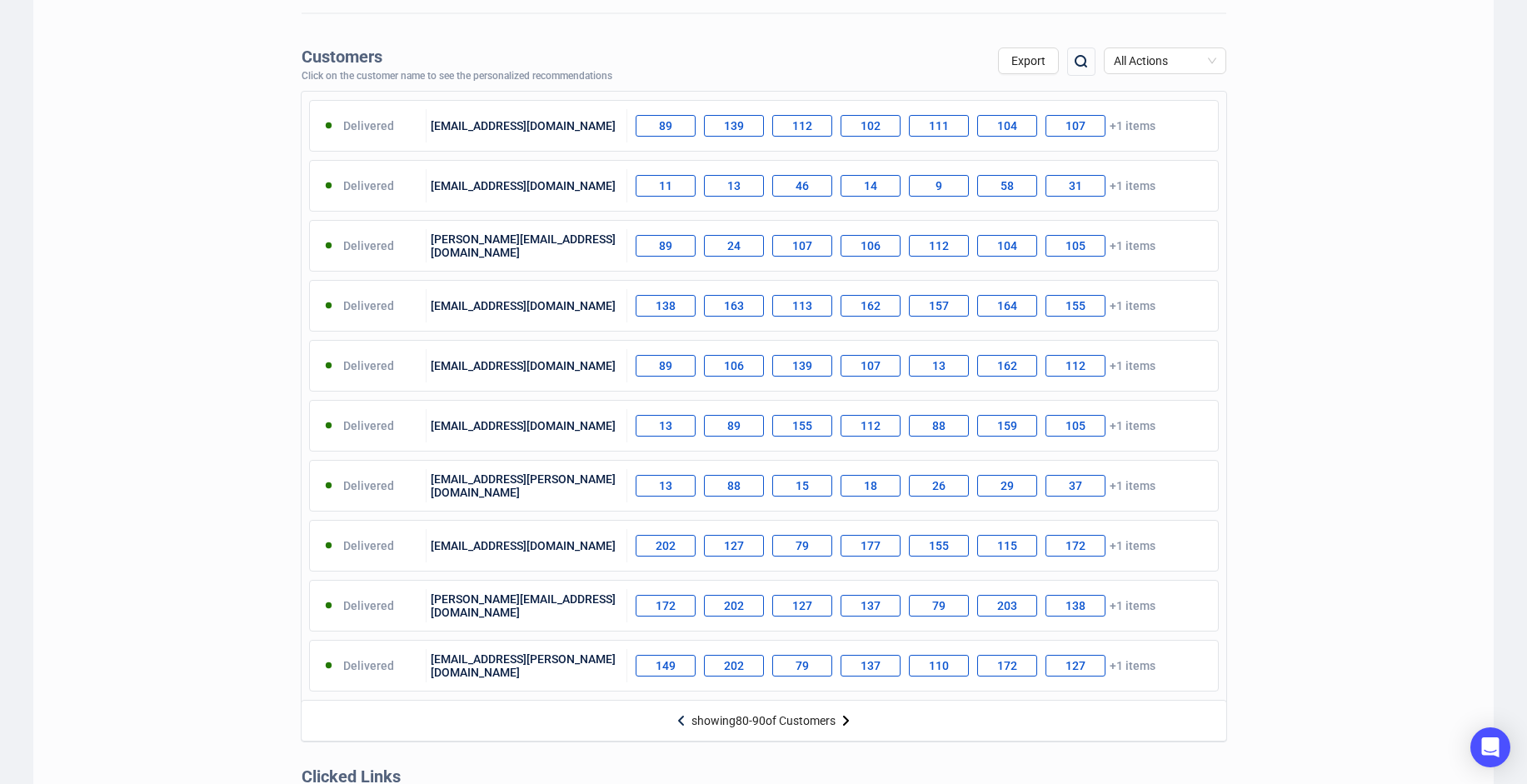
click at [838, 724] on img at bounding box center [846, 720] width 20 height 20
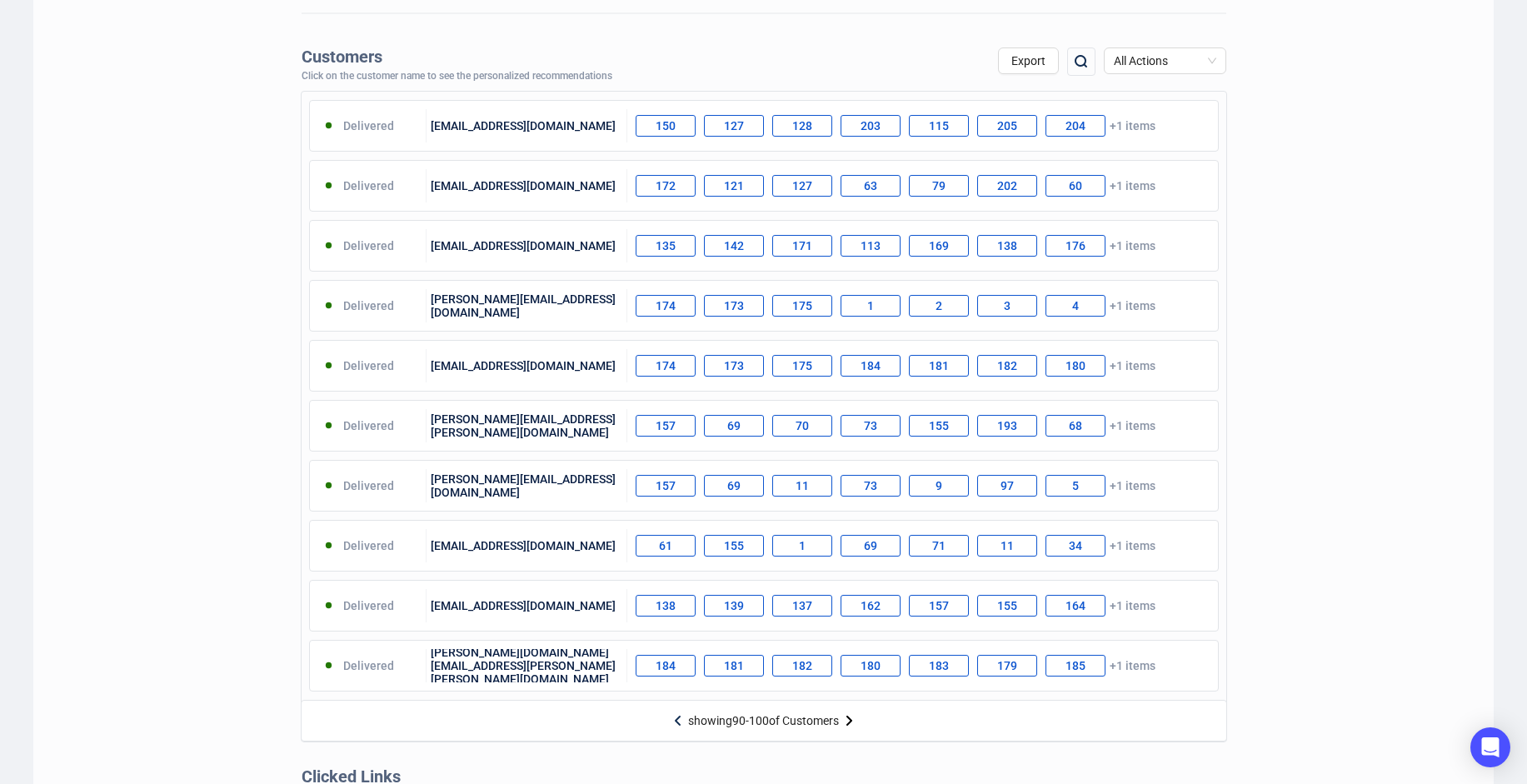
click at [835, 724] on div "showing 90 - 100 of Customers" at bounding box center [763, 720] width 151 height 14
click at [850, 719] on img at bounding box center [849, 720] width 20 height 20
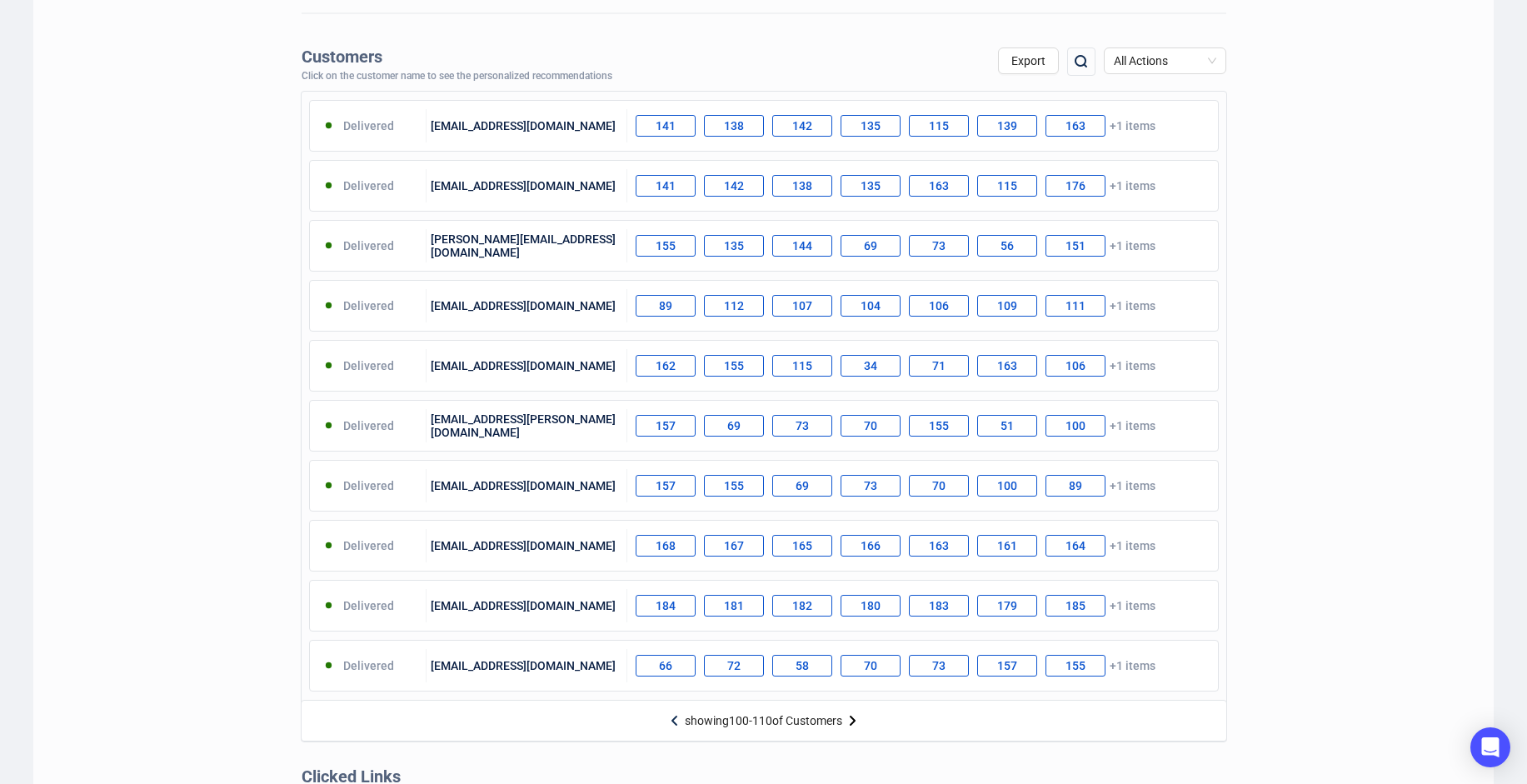
click at [856, 714] on img at bounding box center [852, 720] width 20 height 20
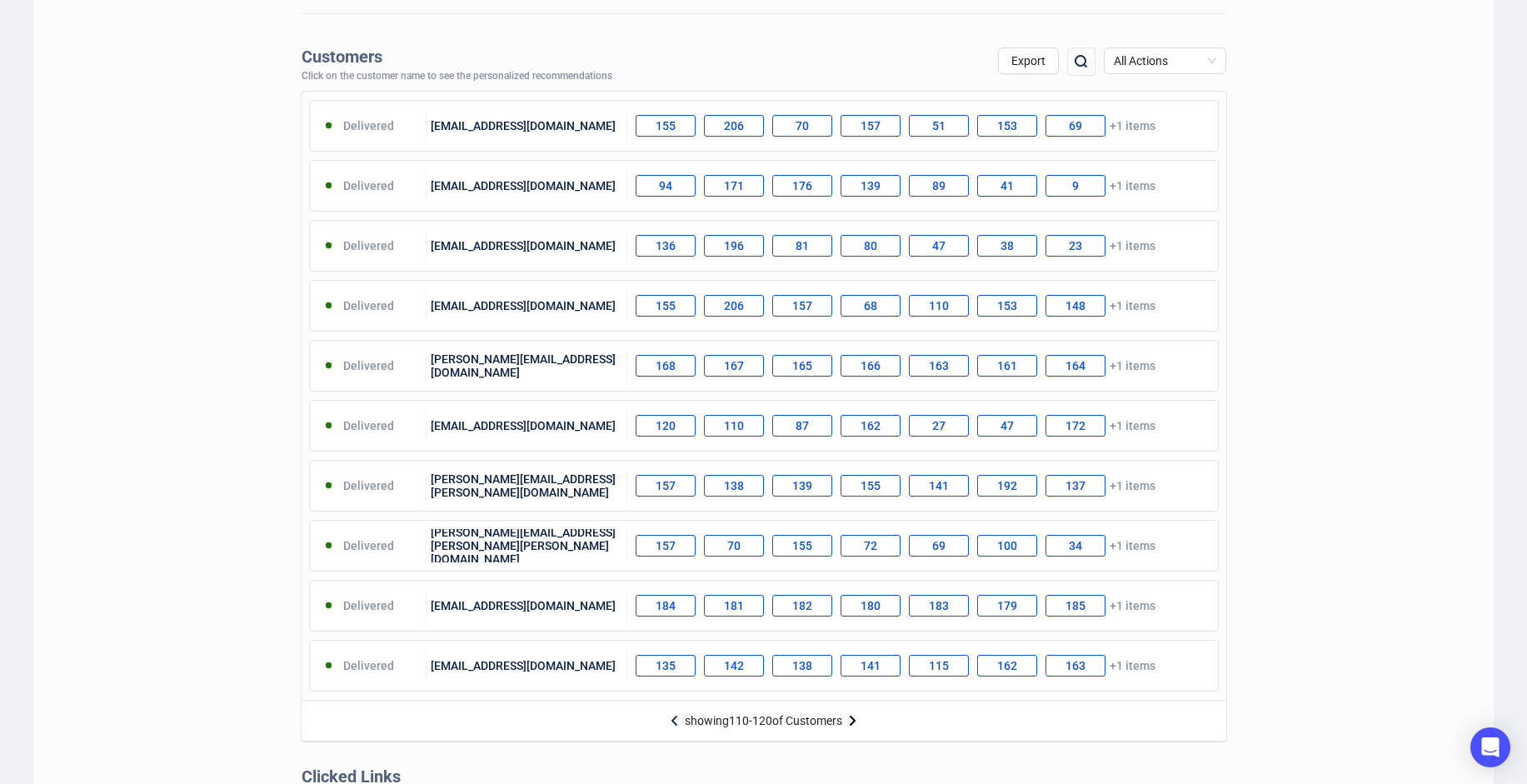
click at [852, 715] on img at bounding box center [852, 720] width 20 height 20
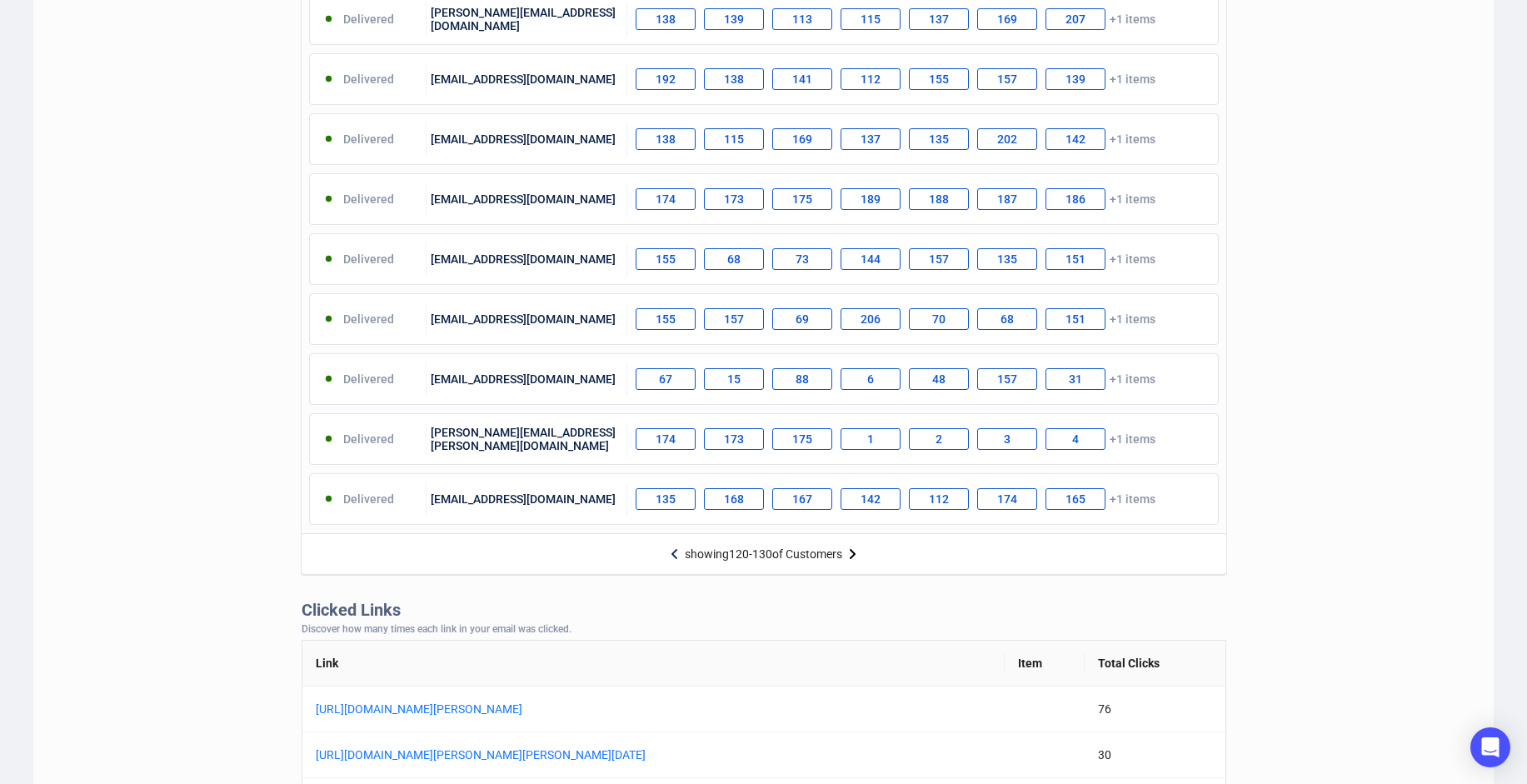
scroll to position [666, 0]
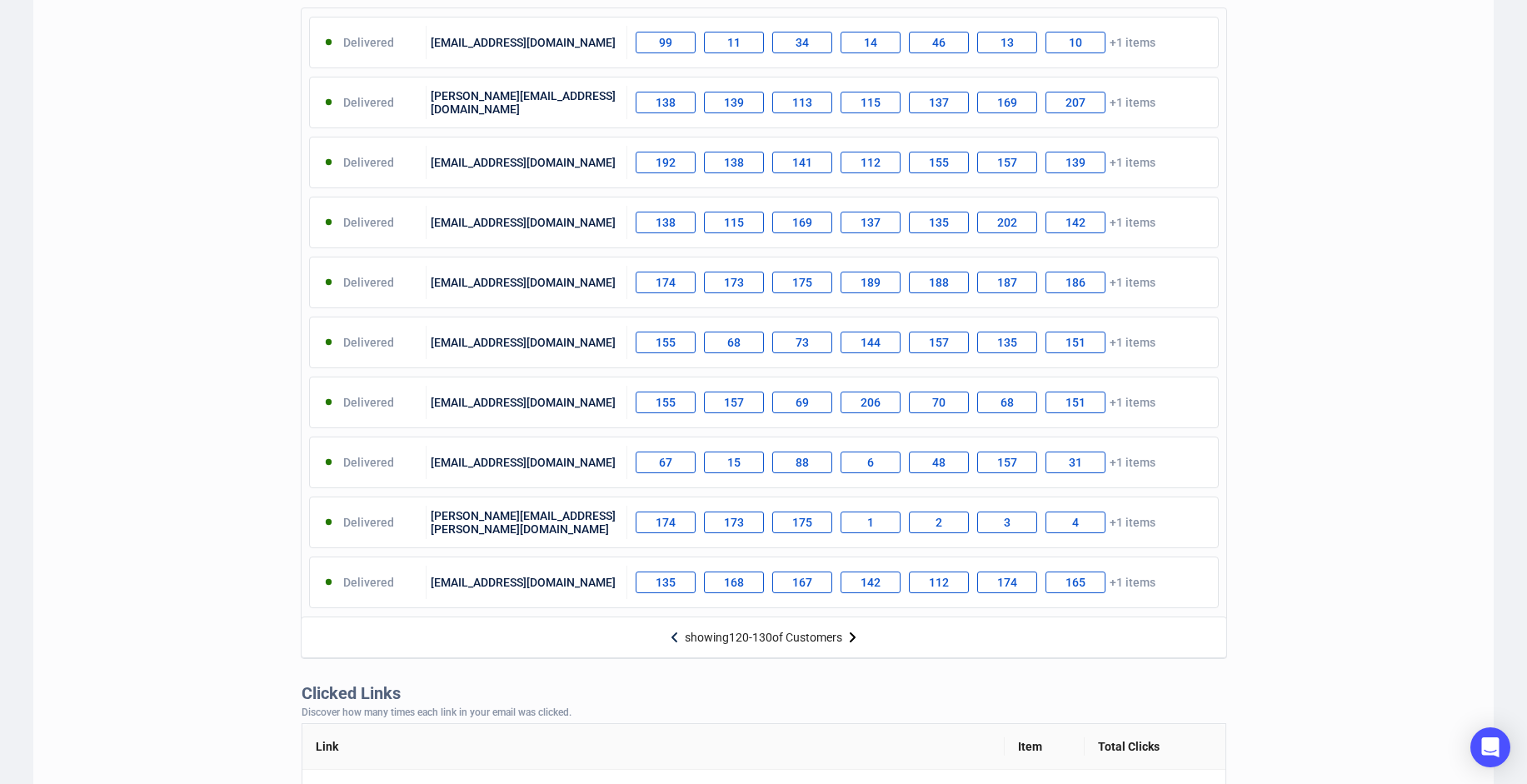
click at [849, 633] on img at bounding box center [852, 637] width 20 height 20
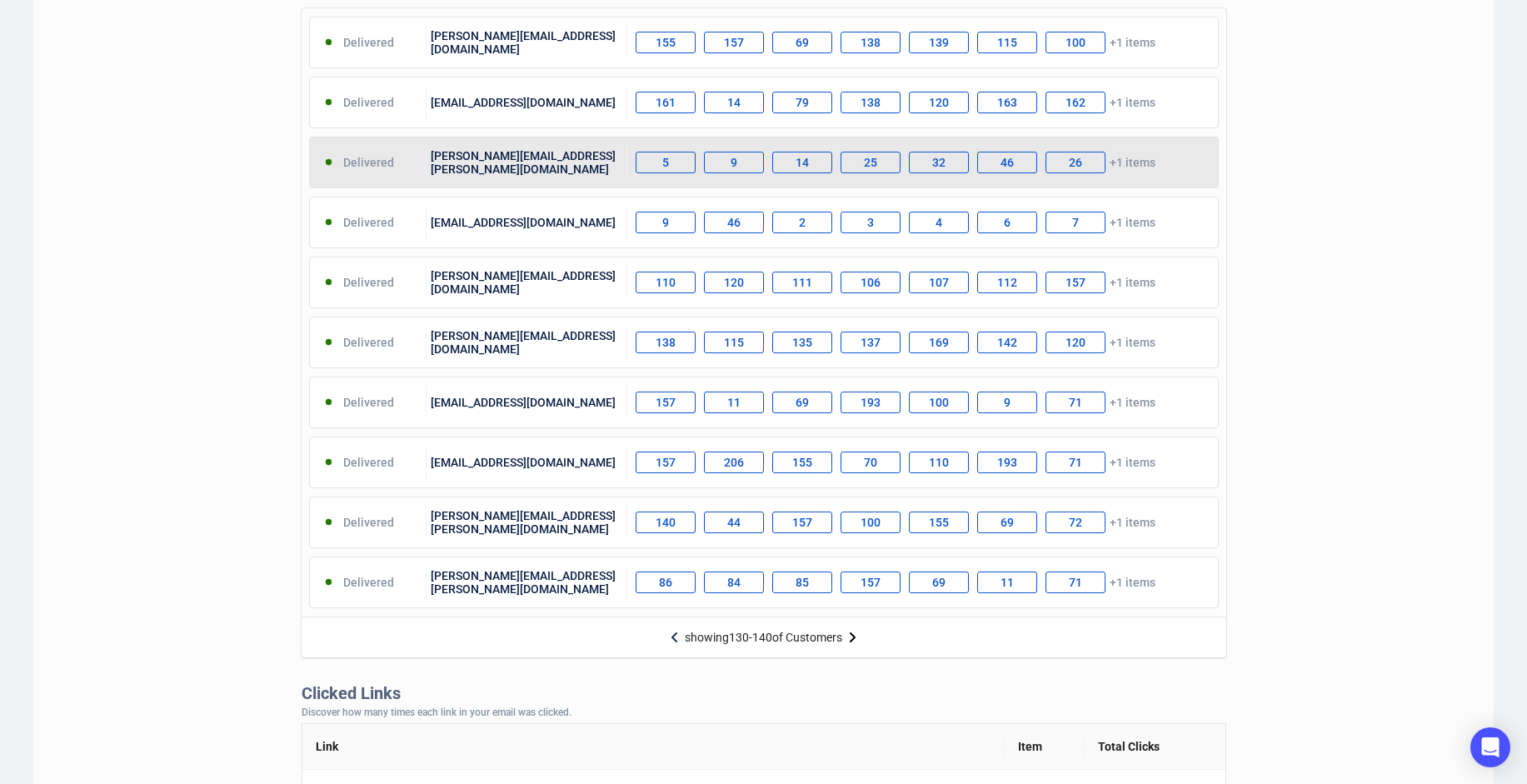
click at [473, 163] on div "[PERSON_NAME][EMAIL_ADDRESS][PERSON_NAME][DOMAIN_NAME]" at bounding box center [527, 162] width 201 height 33
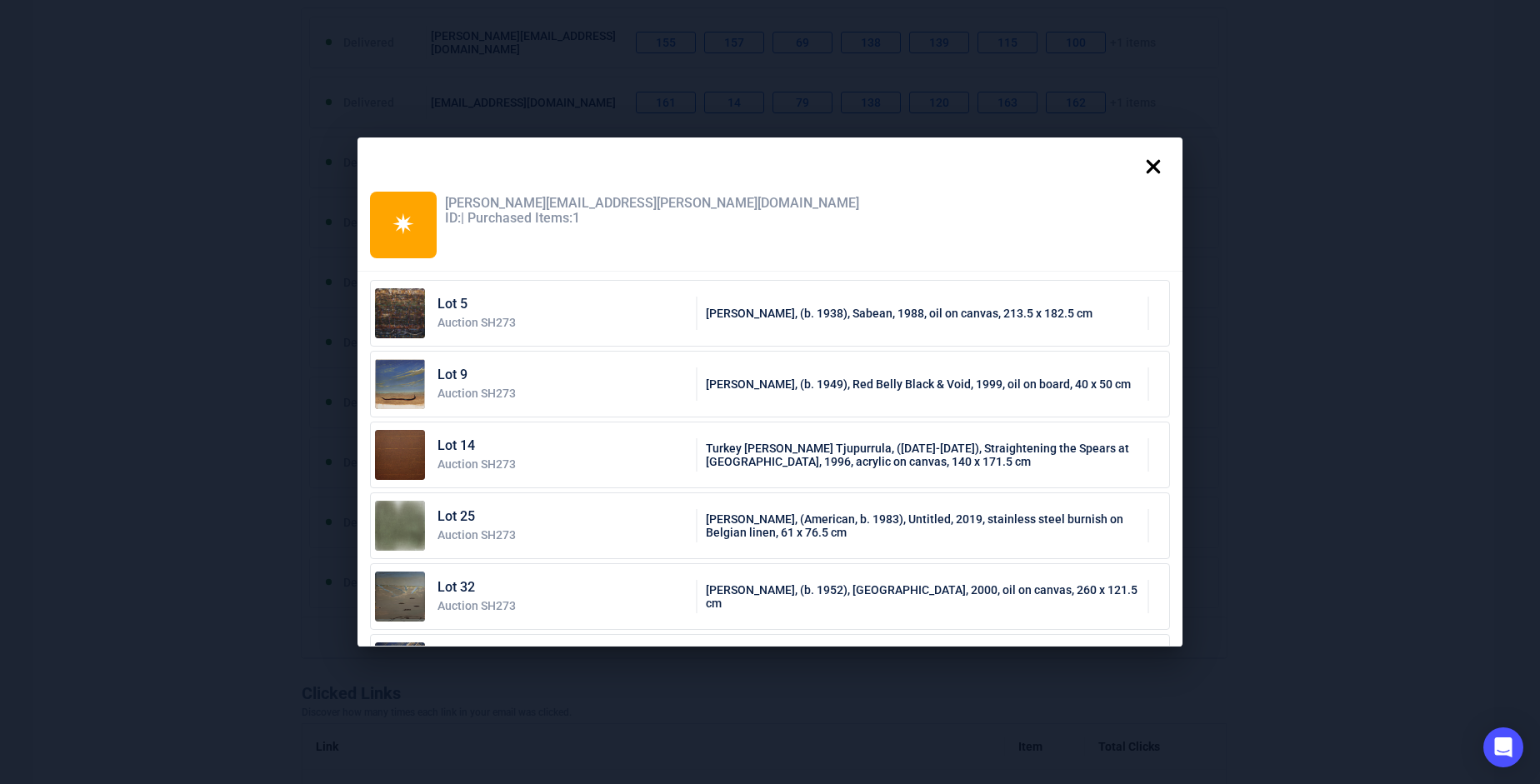
click at [1165, 168] on icon at bounding box center [1153, 166] width 33 height 33
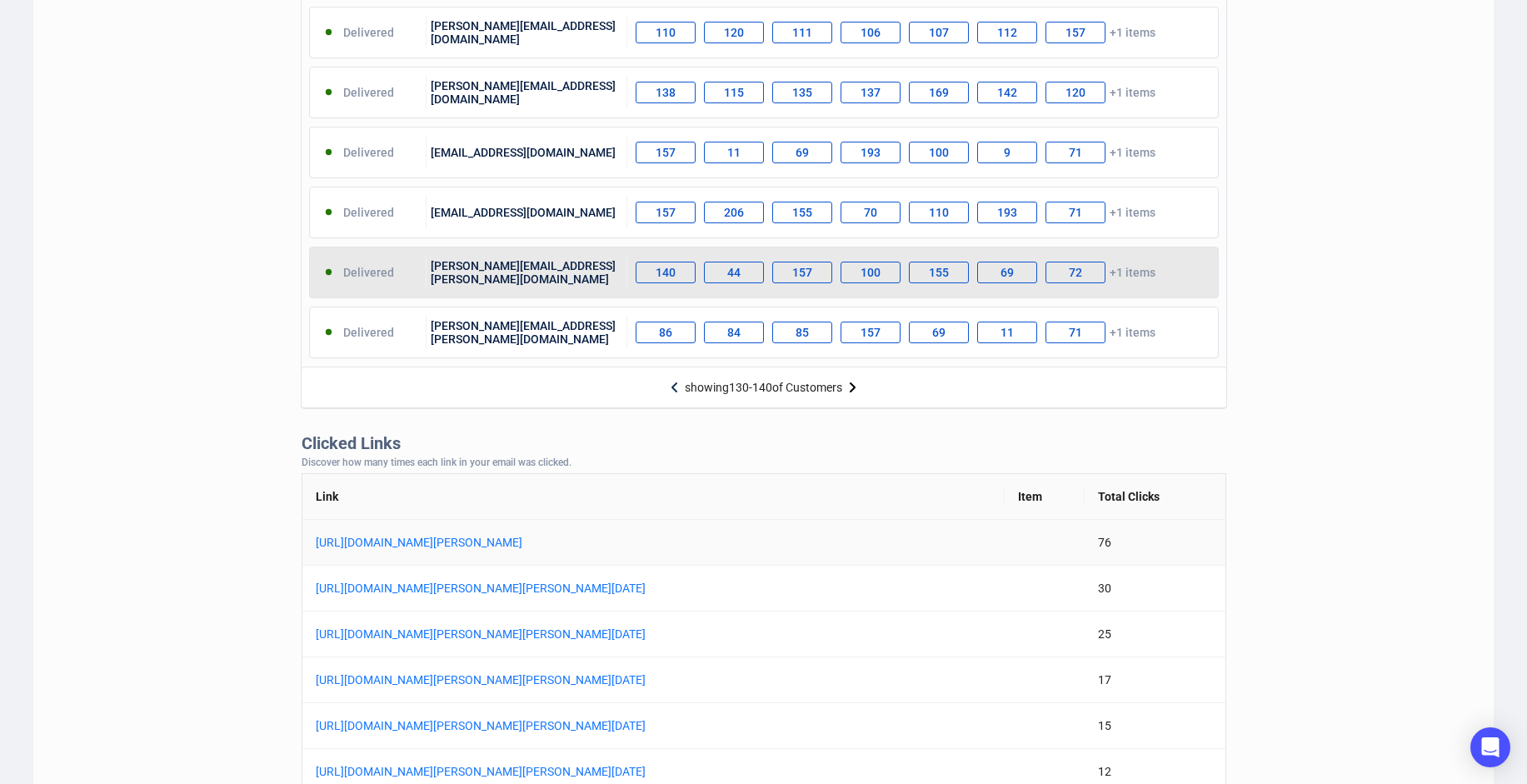
scroll to position [749, 0]
